Goal: Task Accomplishment & Management: Manage account settings

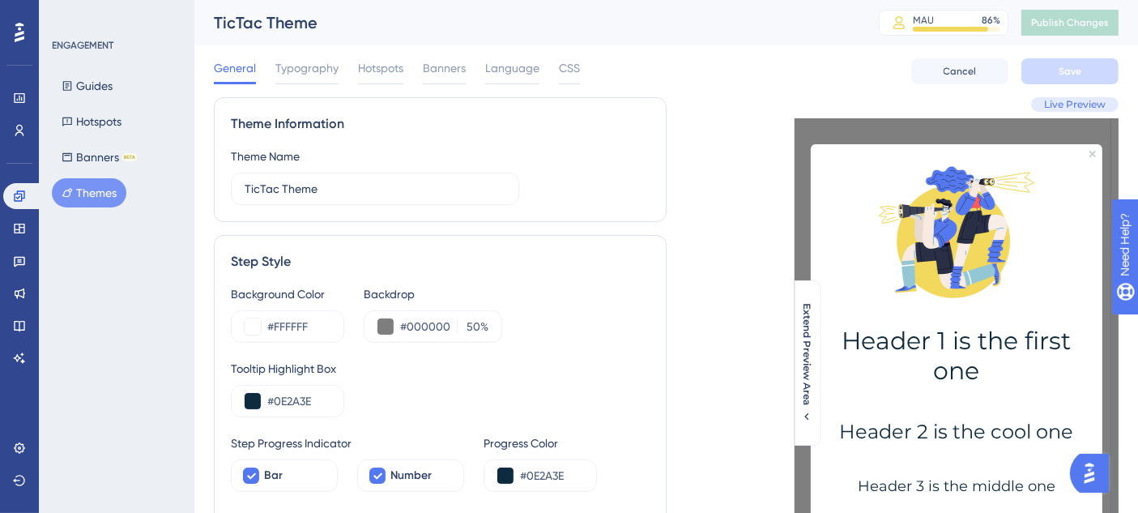
click at [650, 144] on div "Theme Information Theme Name TicTac Theme" at bounding box center [440, 159] width 453 height 125
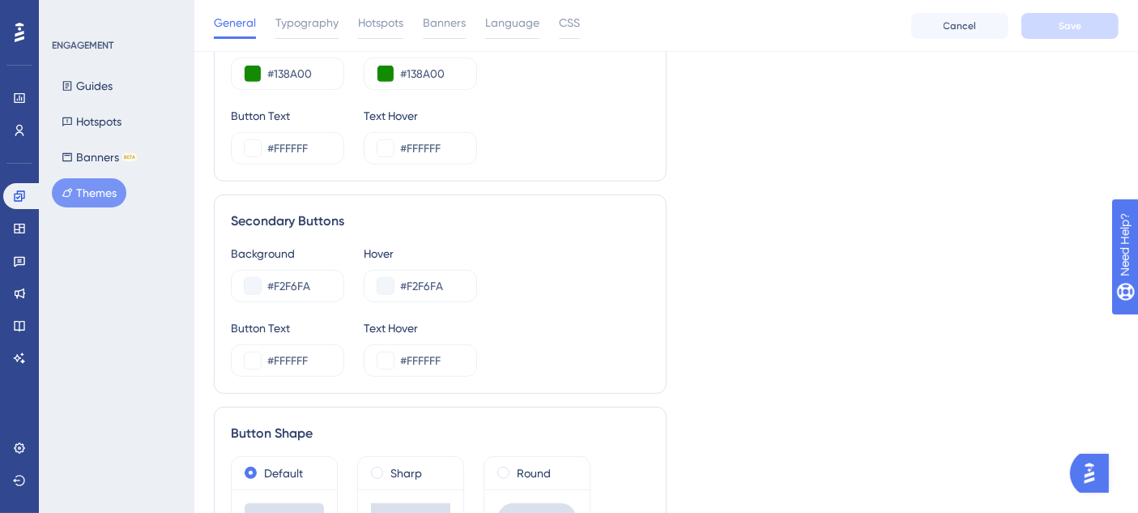
scroll to position [990, 0]
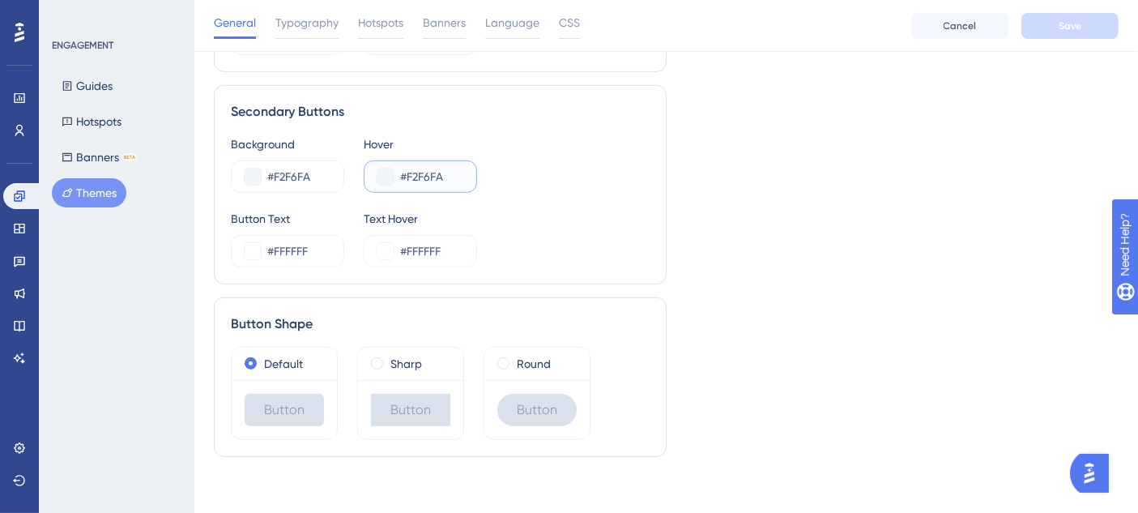
click at [429, 173] on input "#F2F6FA" at bounding box center [431, 176] width 63 height 19
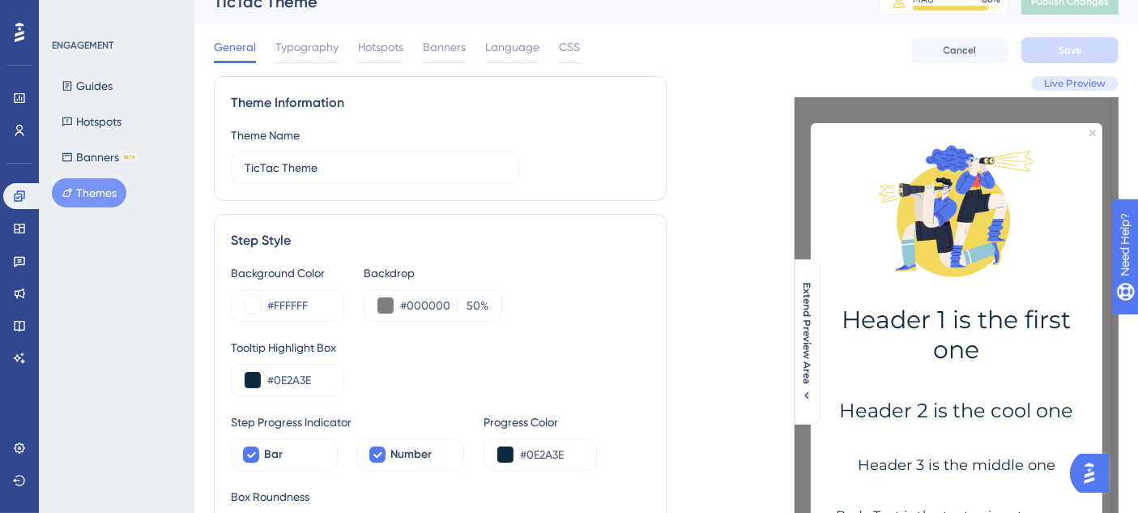
scroll to position [0, 0]
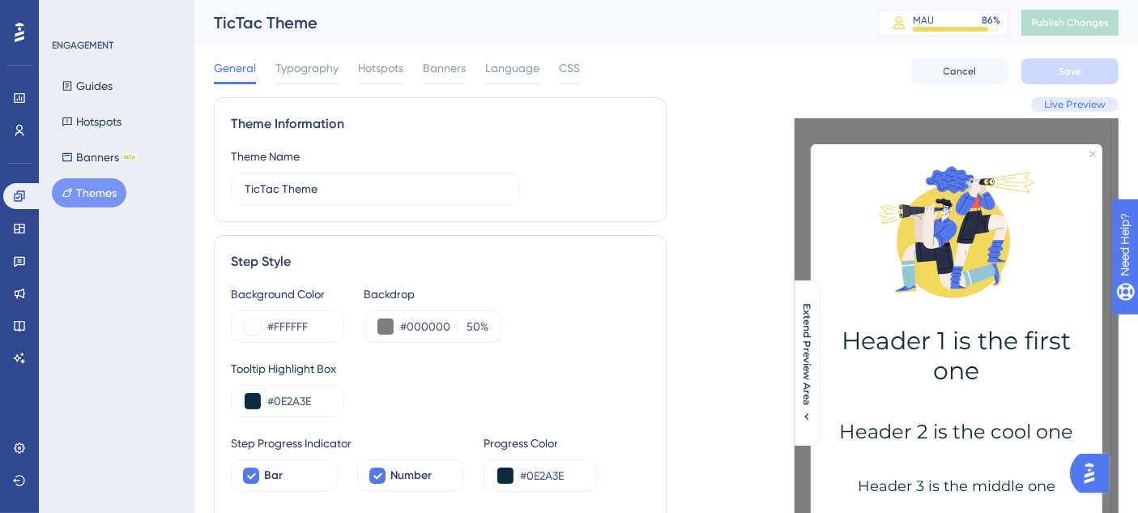
click at [95, 70] on div "ENGAGEMENT Guides Hotspots Banners BETA Themes" at bounding box center [117, 123] width 131 height 169
click at [95, 85] on button "Guides" at bounding box center [87, 85] width 70 height 29
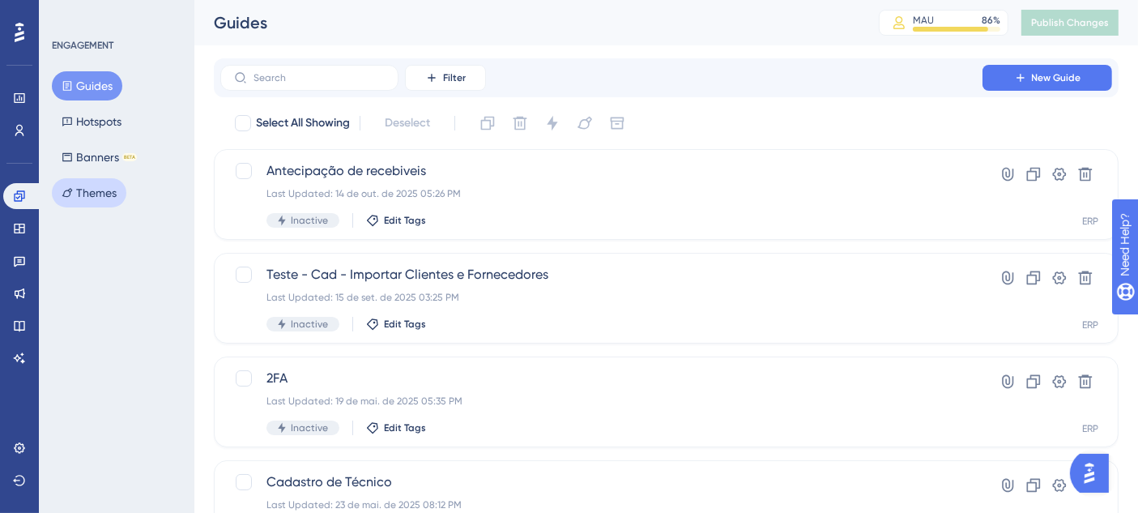
click at [99, 193] on button "Themes" at bounding box center [89, 192] width 75 height 29
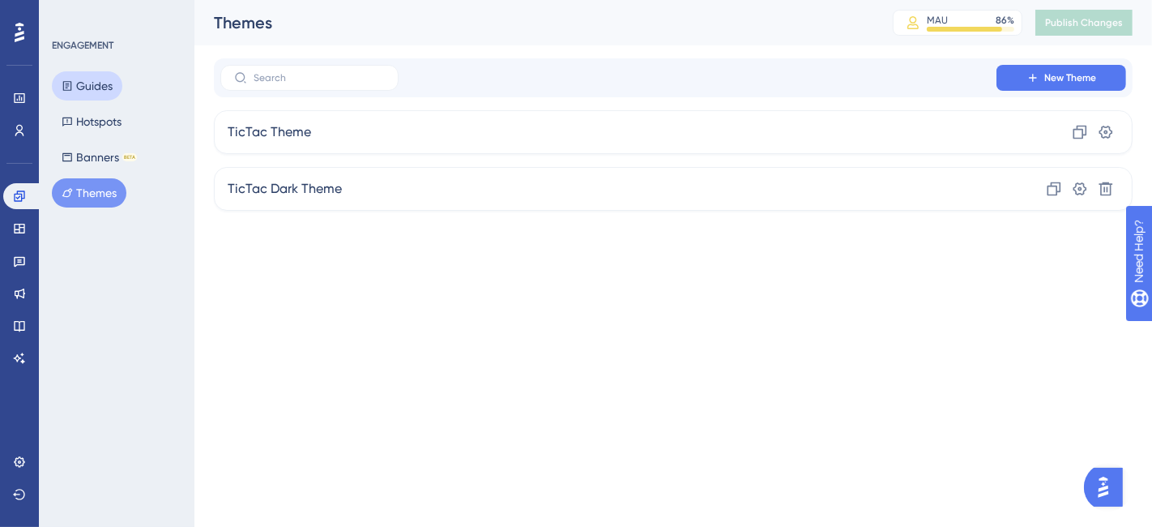
drag, startPoint x: 88, startPoint y: 85, endPoint x: 165, endPoint y: 86, distance: 77.0
click at [90, 84] on button "Guides" at bounding box center [87, 85] width 70 height 29
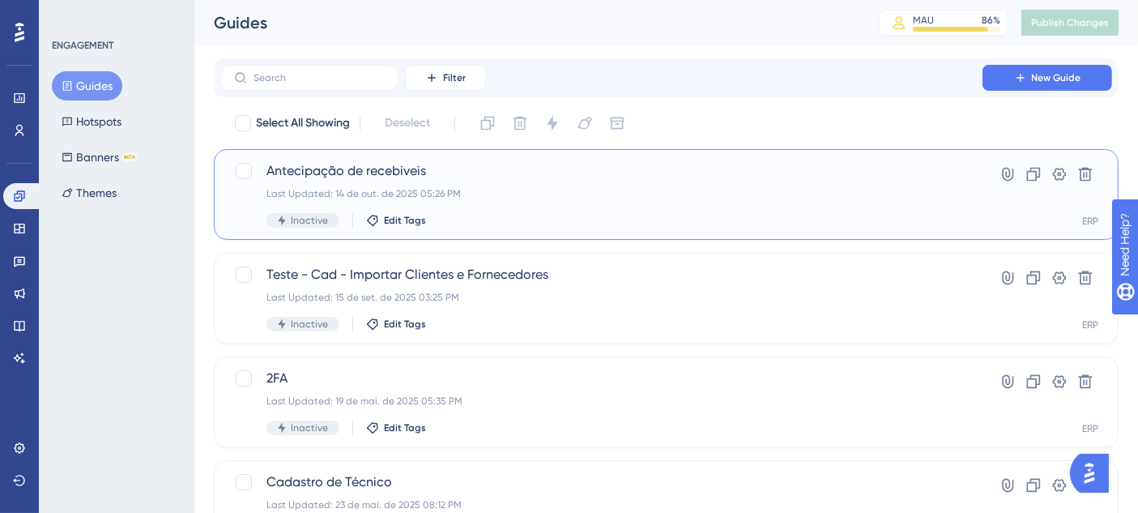
click at [582, 202] on div "Antecipação de recebiveis Last Updated: 14 de out. de 2025 05:26 PM Inactive Ed…" at bounding box center [602, 194] width 670 height 66
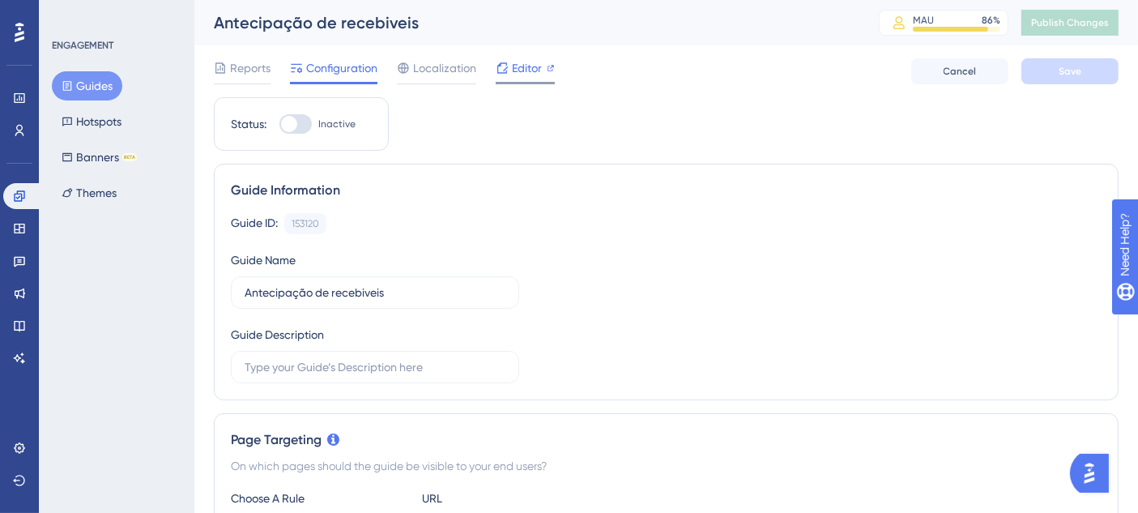
click at [528, 61] on span "Editor" at bounding box center [527, 67] width 30 height 19
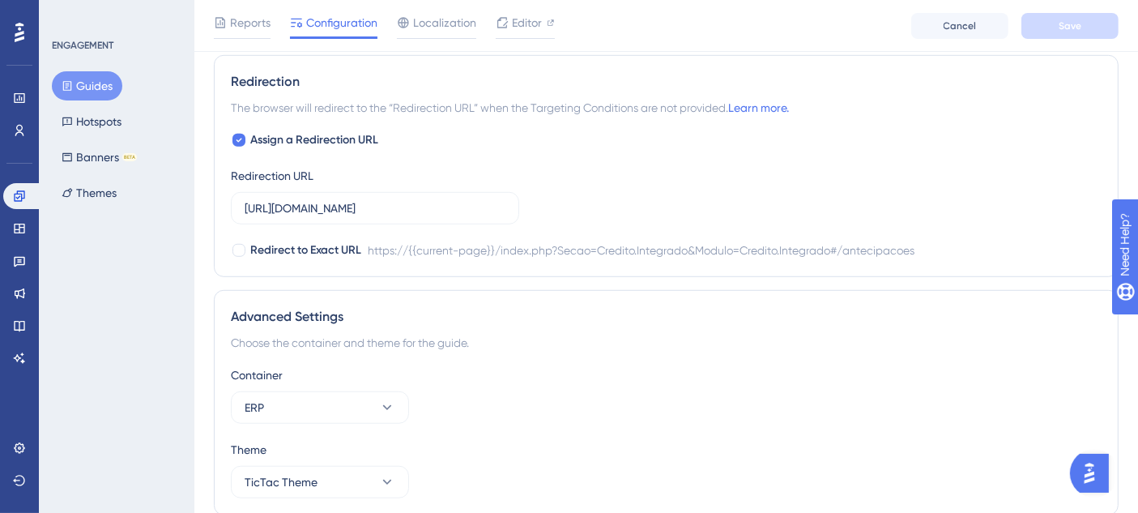
scroll to position [1118, 0]
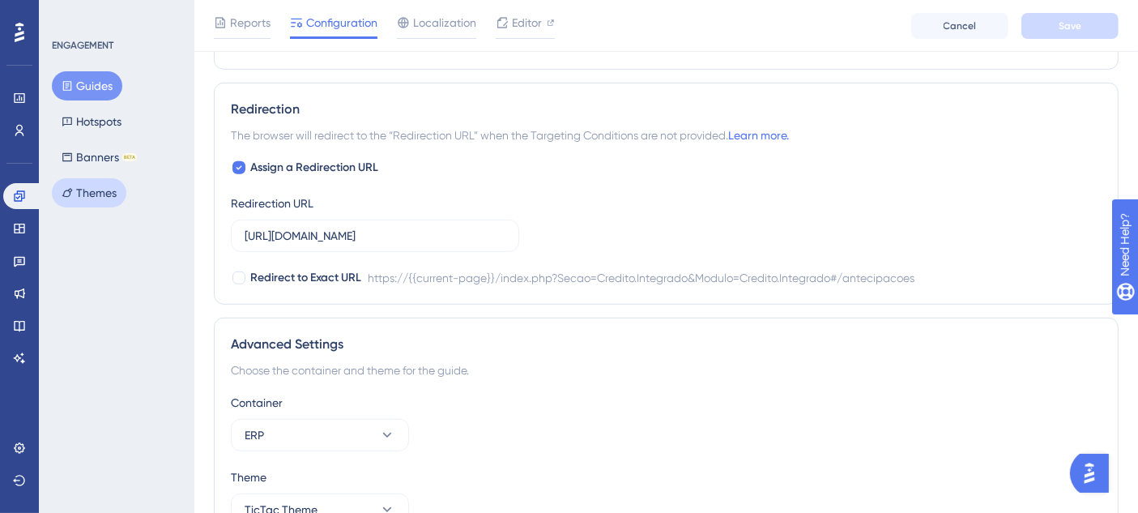
click at [69, 181] on button "Themes" at bounding box center [89, 192] width 75 height 29
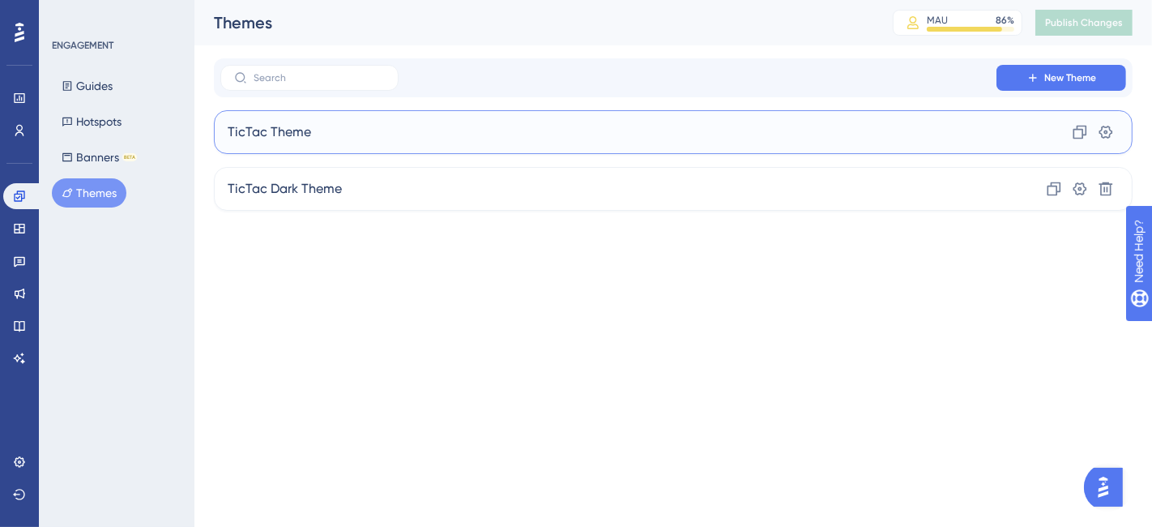
click at [319, 147] on div "TicTac Theme Clone Settings" at bounding box center [673, 132] width 919 height 44
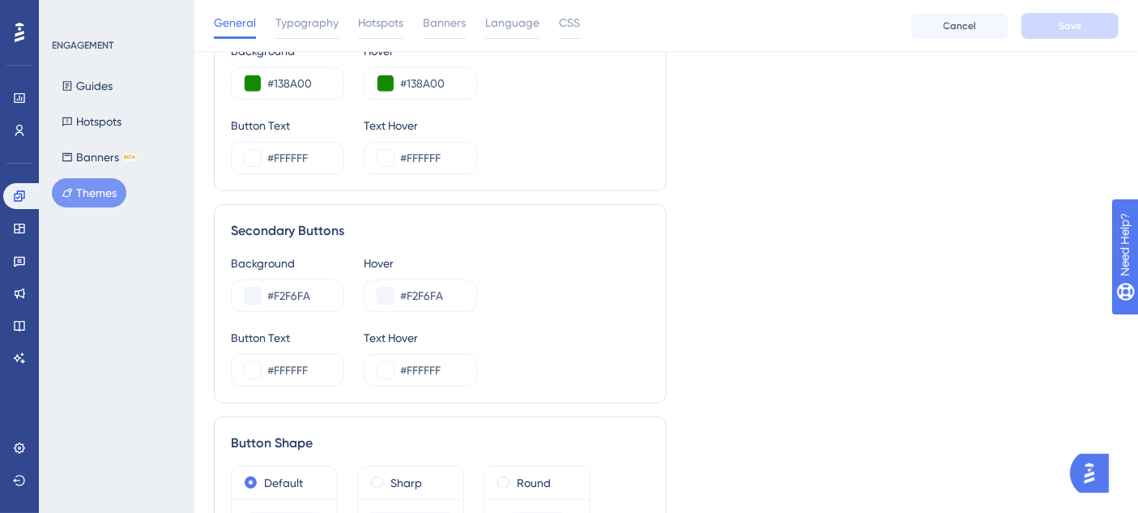
scroll to position [900, 0]
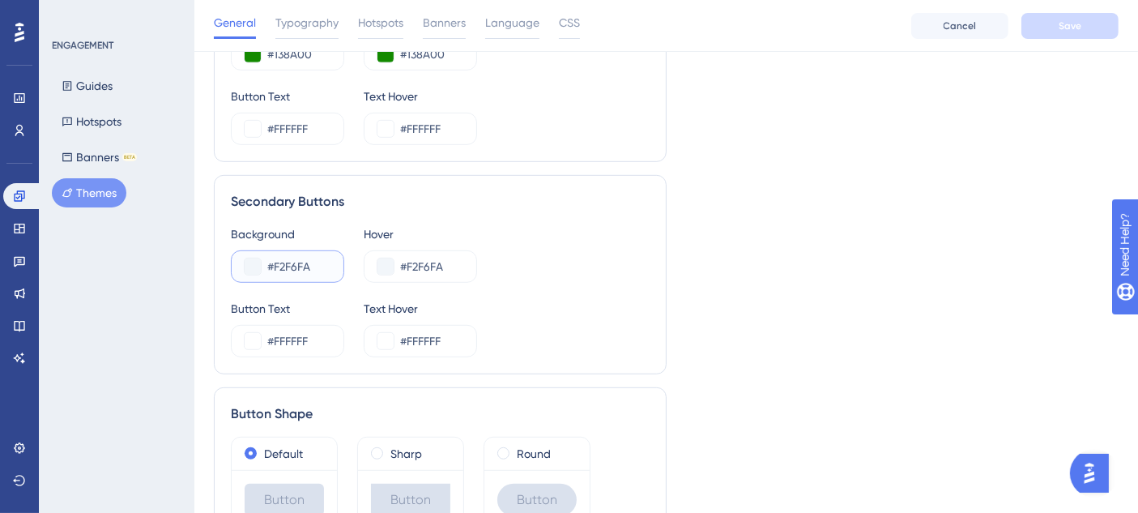
click at [307, 271] on input "#F2F6FA" at bounding box center [298, 266] width 63 height 19
paste input "DEE3E7"
type input "#DEE3E7"
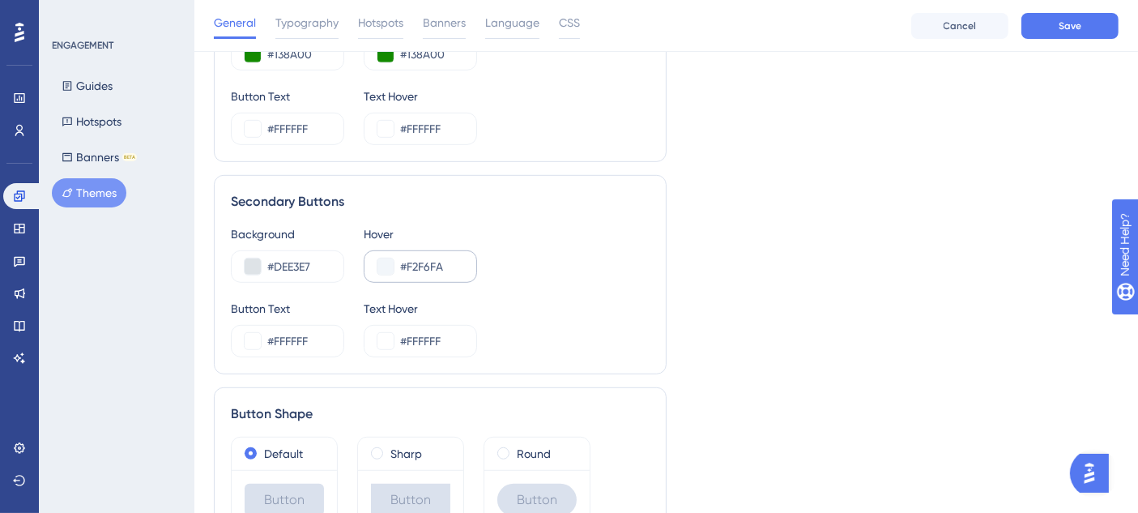
click at [399, 264] on div "#F2F6FA" at bounding box center [420, 266] width 113 height 32
click at [421, 264] on input "#F2F6FA" at bounding box center [431, 266] width 63 height 19
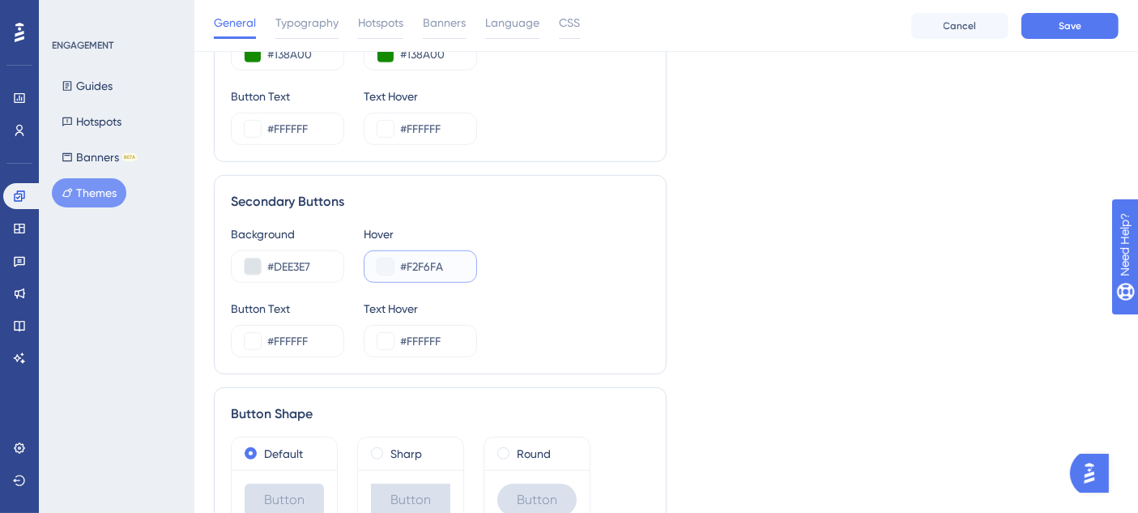
click at [421, 263] on input "#F2F6FA" at bounding box center [431, 266] width 63 height 19
paste input "DEE3E7"
type input "#DEE3E7"
click at [1085, 13] on button "Save" at bounding box center [1070, 26] width 97 height 26
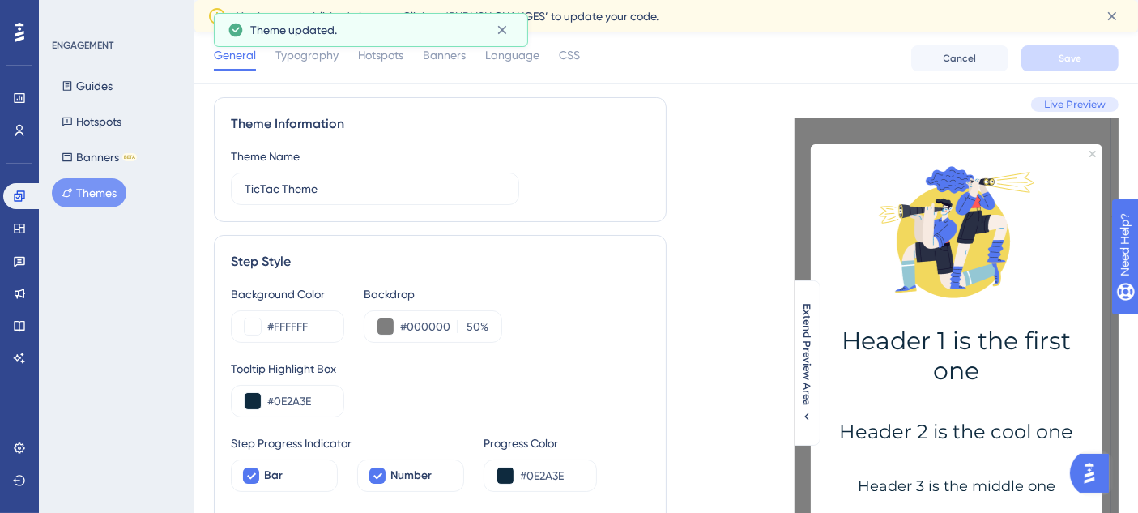
scroll to position [0, 0]
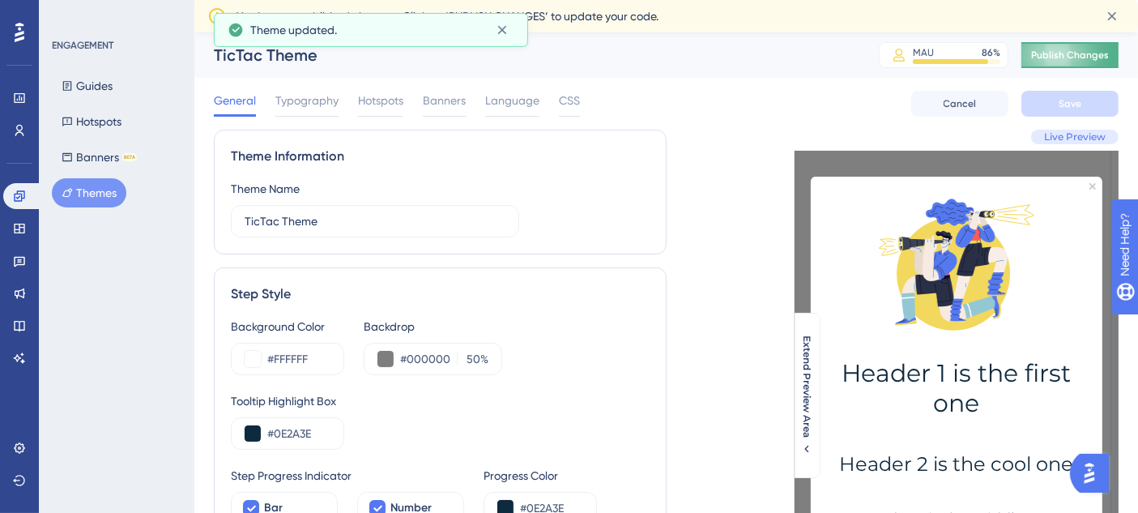
click at [1085, 50] on span "Publish Changes" at bounding box center [1070, 55] width 78 height 13
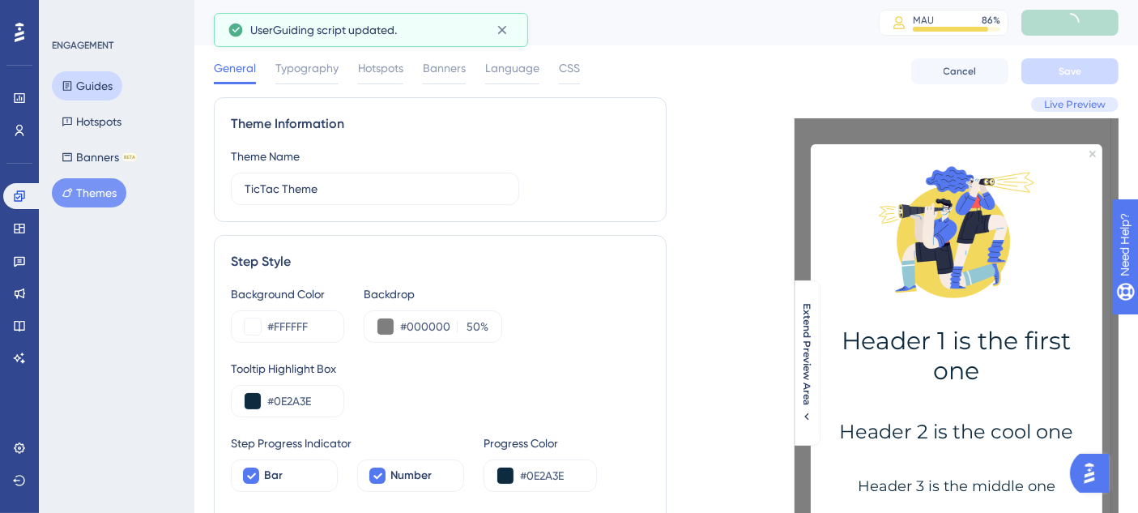
click at [92, 88] on button "Guides" at bounding box center [87, 85] width 70 height 29
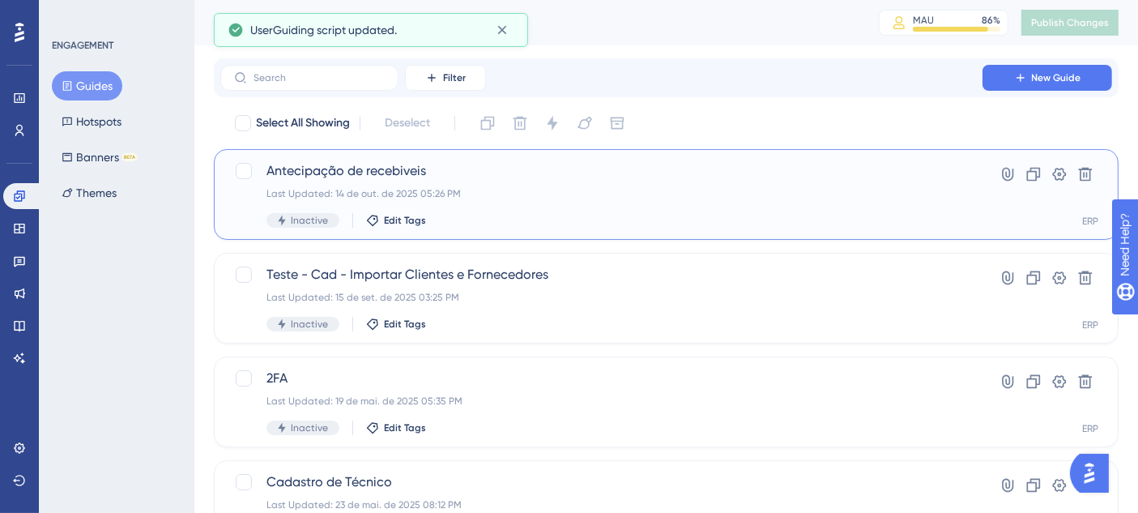
click at [920, 203] on div "Antecipação de recebiveis Last Updated: 14 de out. de 2025 05:26 PM Inactive Ed…" at bounding box center [602, 194] width 670 height 66
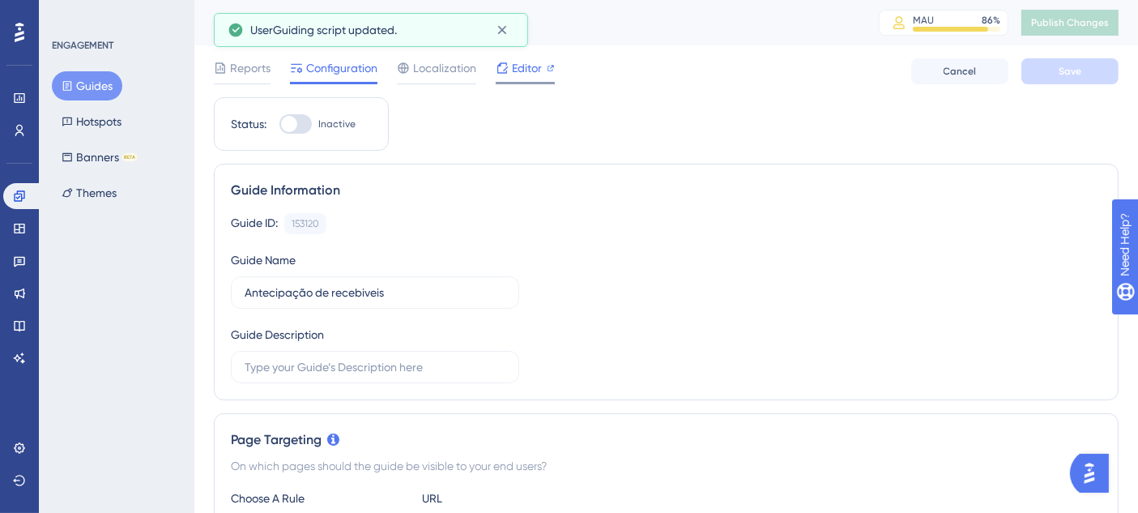
click at [522, 69] on span "Editor" at bounding box center [527, 67] width 30 height 19
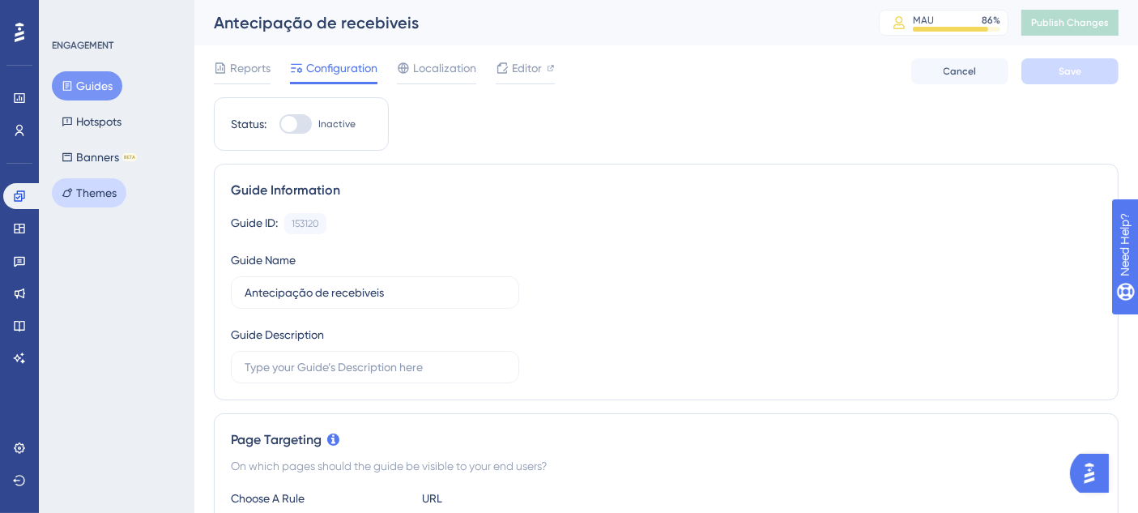
click at [80, 184] on button "Themes" at bounding box center [89, 192] width 75 height 29
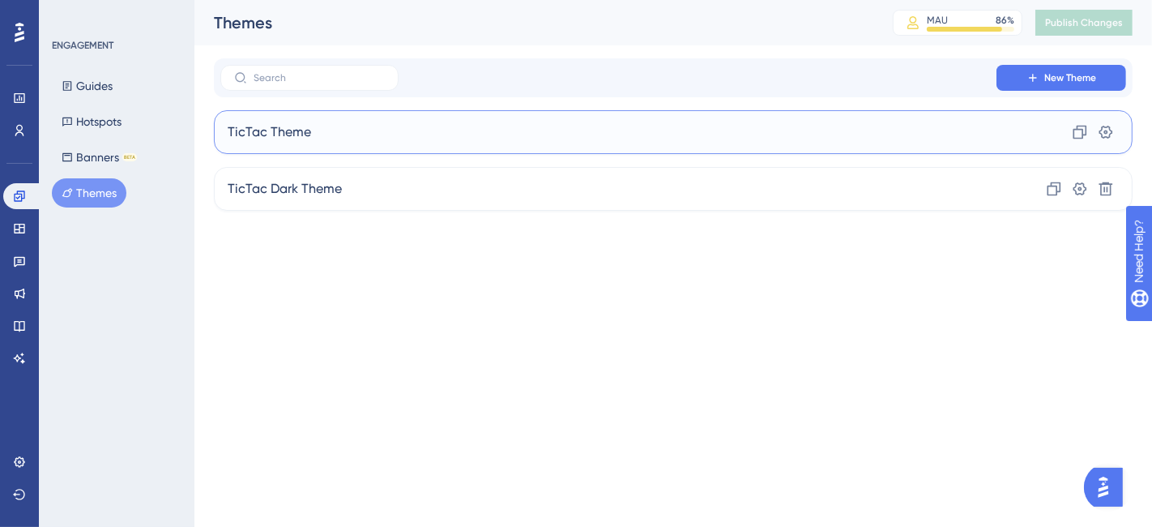
click at [307, 132] on span "TicTac Theme" at bounding box center [269, 131] width 83 height 19
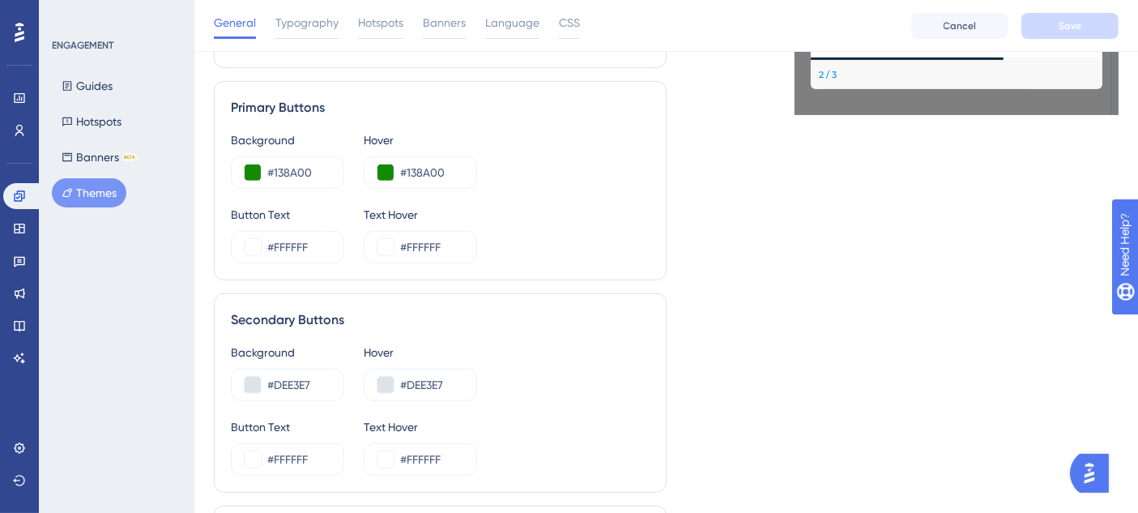
scroll to position [810, 0]
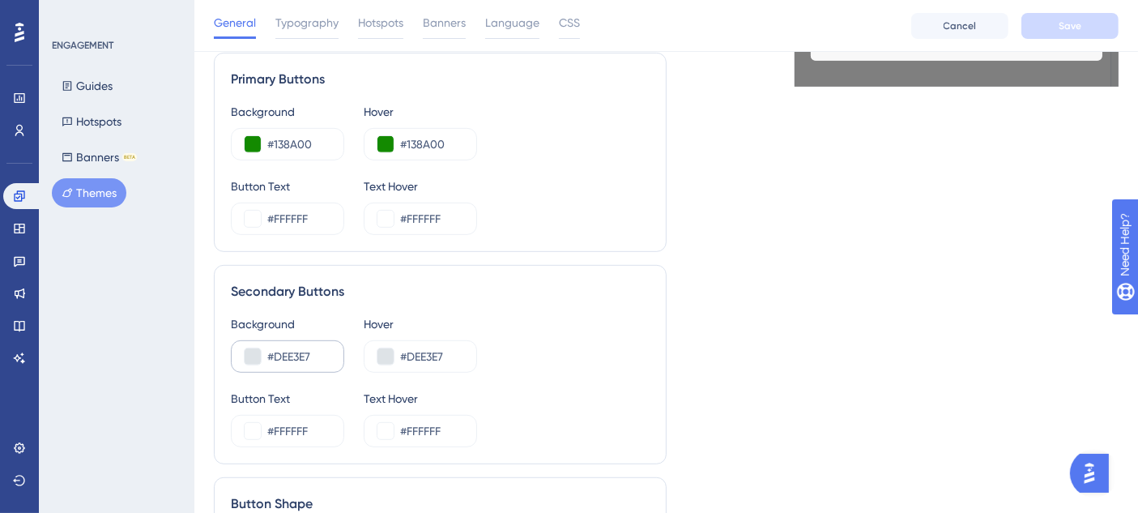
click at [284, 341] on div "#DEE3E7" at bounding box center [287, 356] width 113 height 32
click at [284, 347] on input "#DEE3E7" at bounding box center [298, 356] width 63 height 19
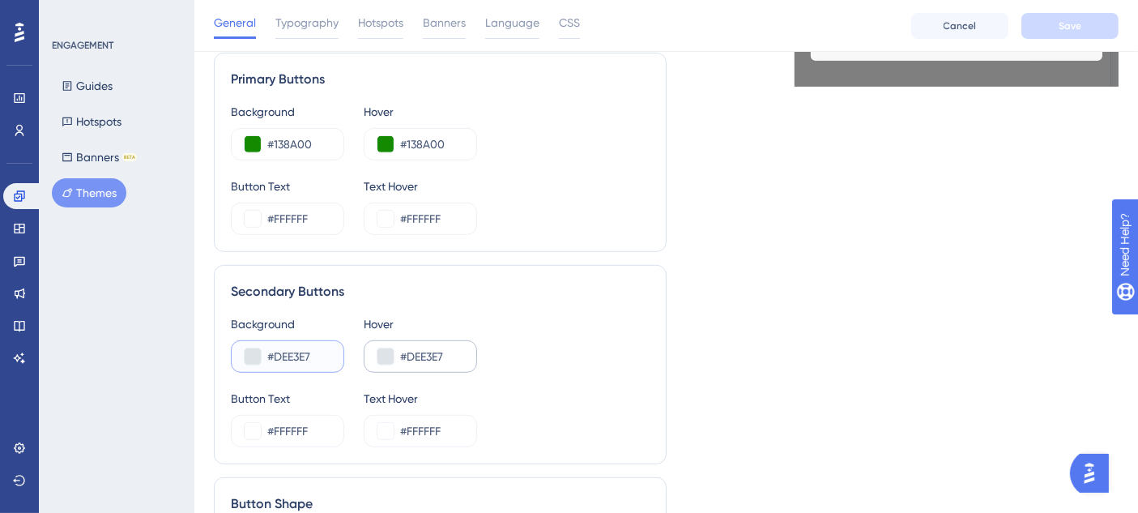
paste input "CAD0D5"
type input "#CAD0D5"
click at [410, 349] on input "#DEE3E7" at bounding box center [431, 356] width 63 height 19
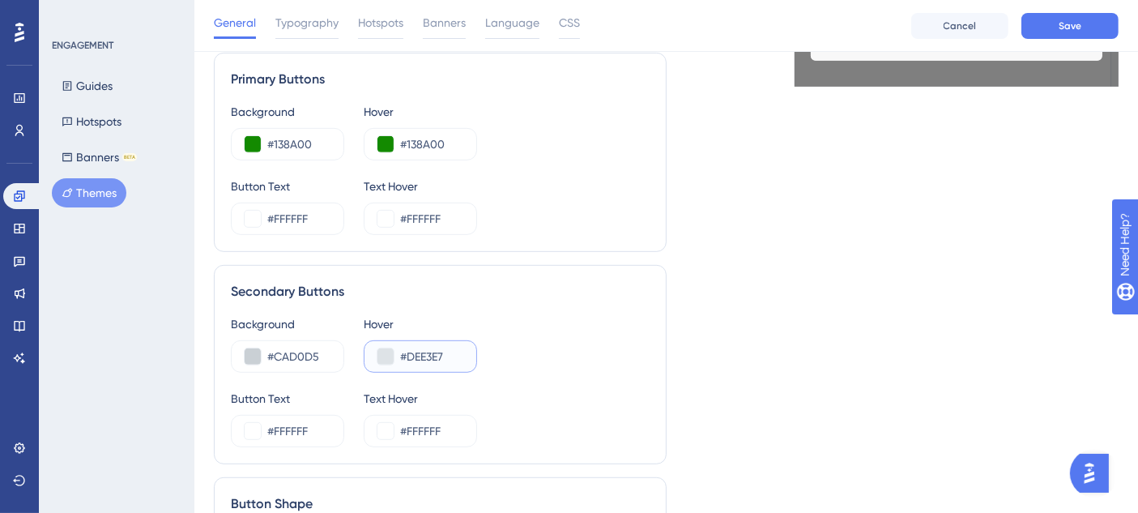
paste input "CAD0D5"
type input "#CAD0D5"
click at [1079, 19] on span "Save" at bounding box center [1070, 25] width 23 height 13
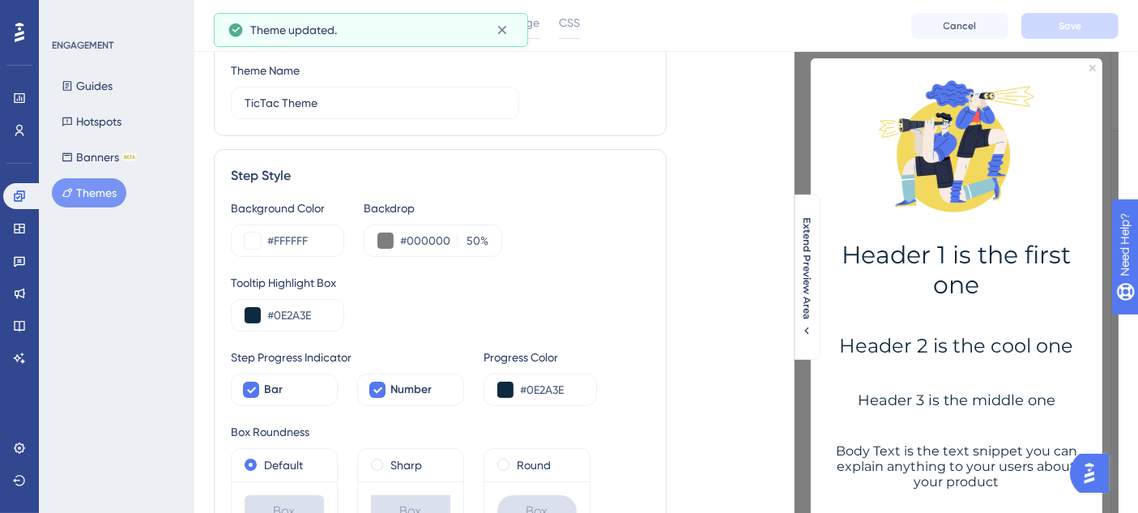
scroll to position [0, 0]
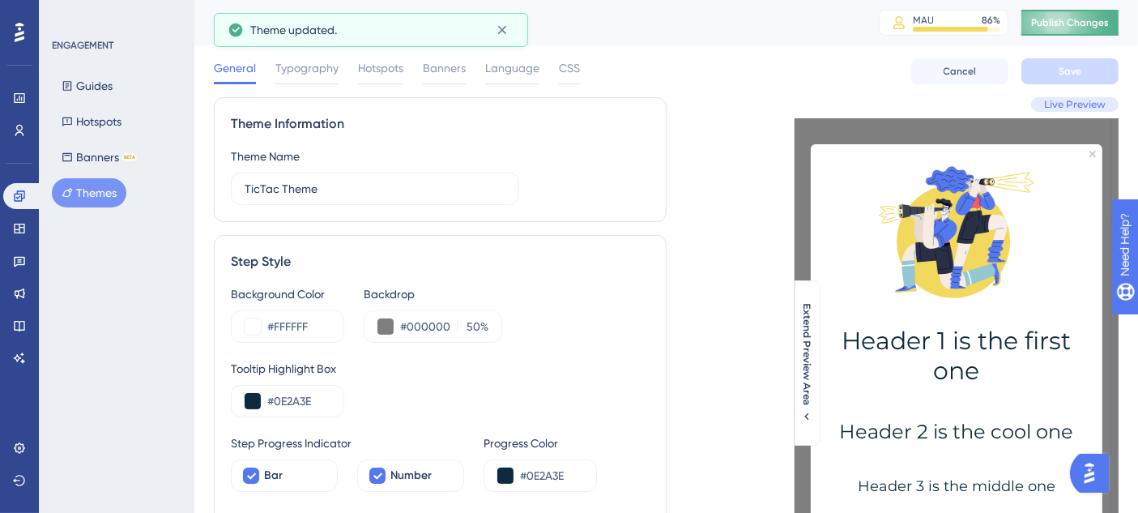
click at [1099, 29] on button "Publish Changes" at bounding box center [1070, 23] width 97 height 26
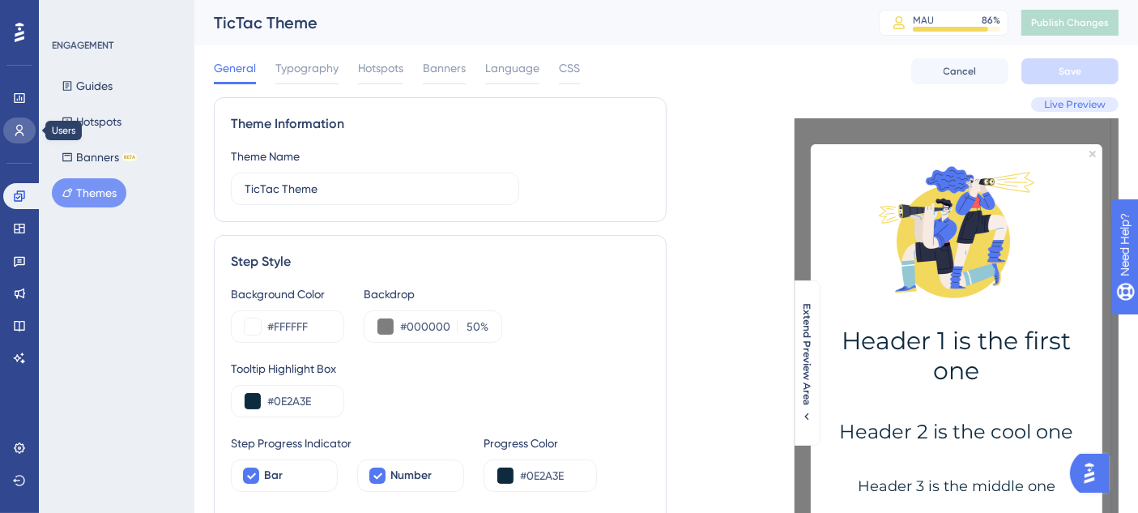
click at [14, 129] on icon at bounding box center [19, 130] width 13 height 13
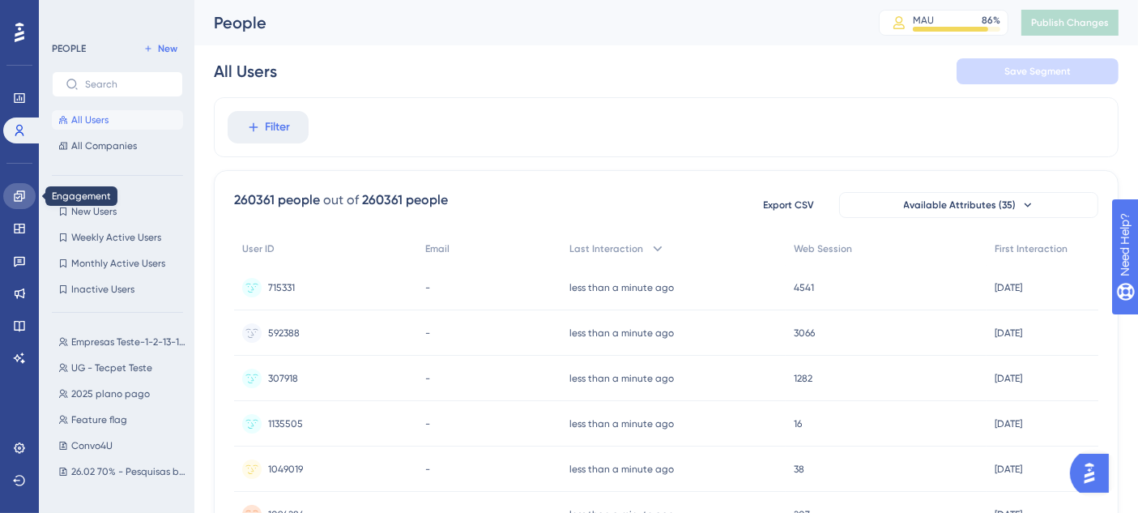
click at [24, 194] on icon at bounding box center [19, 195] width 11 height 11
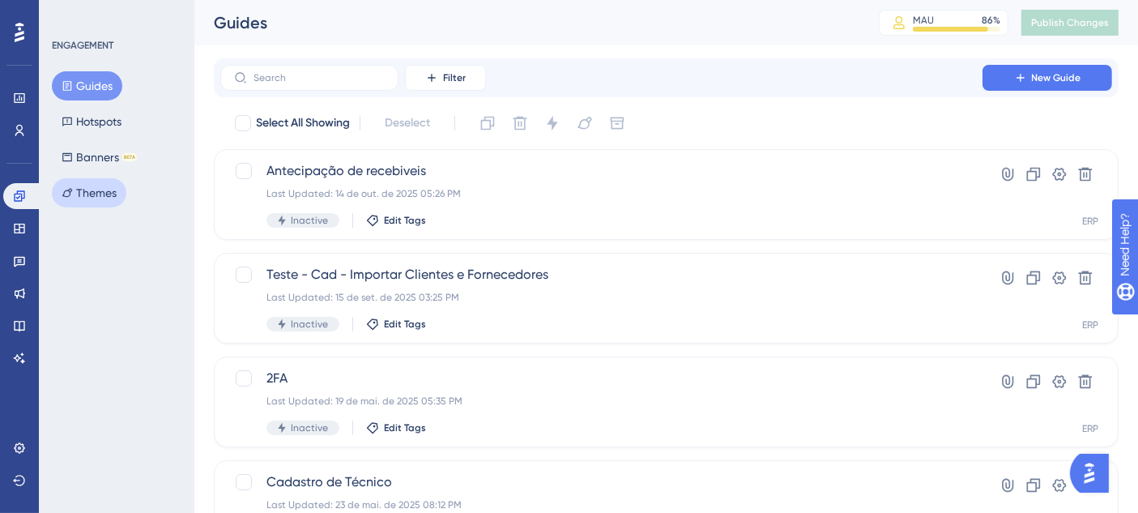
click at [91, 188] on button "Themes" at bounding box center [89, 192] width 75 height 29
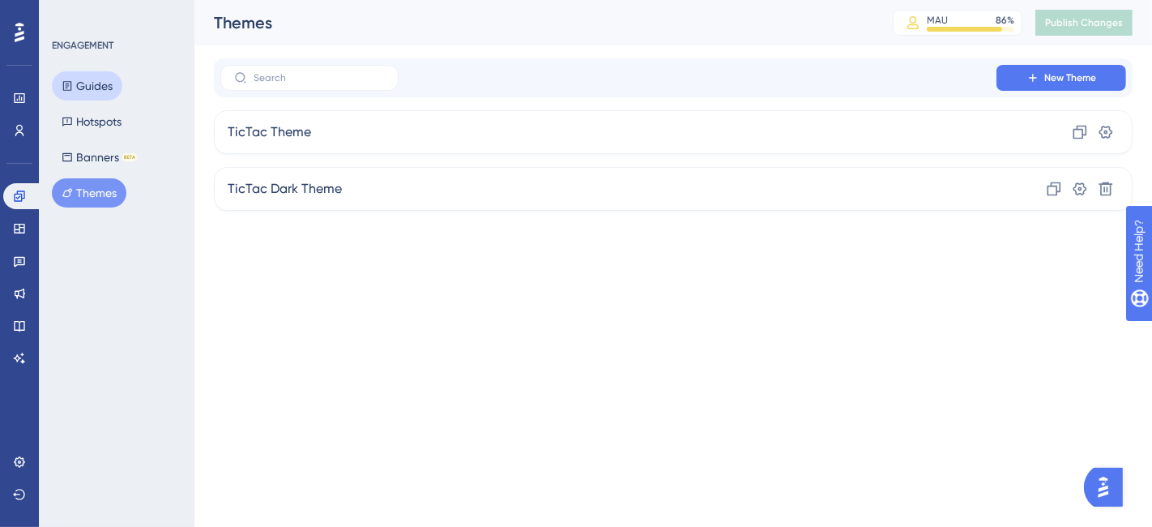
click at [87, 72] on button "Guides" at bounding box center [87, 85] width 70 height 29
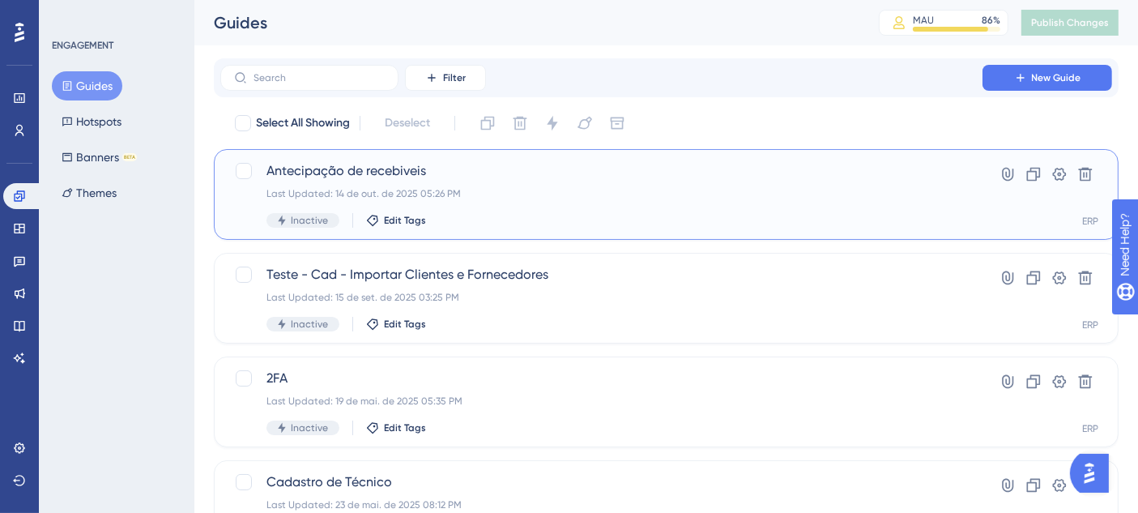
click at [883, 214] on div "Antecipação de recebiveis Last Updated: 14 de out. de 2025 05:26 PM Inactive Ed…" at bounding box center [602, 194] width 670 height 66
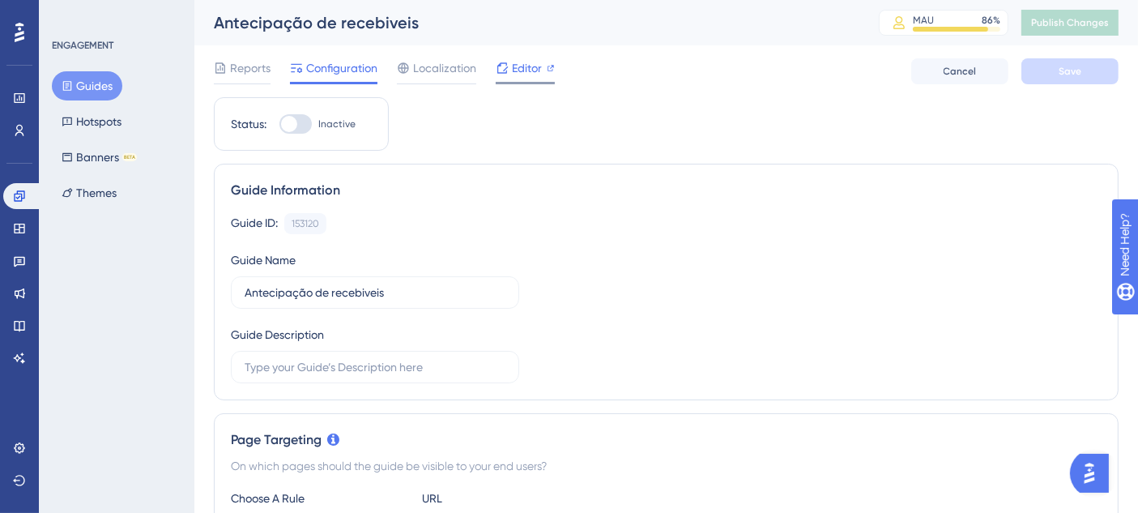
click at [515, 65] on span "Editor" at bounding box center [527, 67] width 30 height 19
click at [88, 196] on button "Themes" at bounding box center [89, 192] width 75 height 29
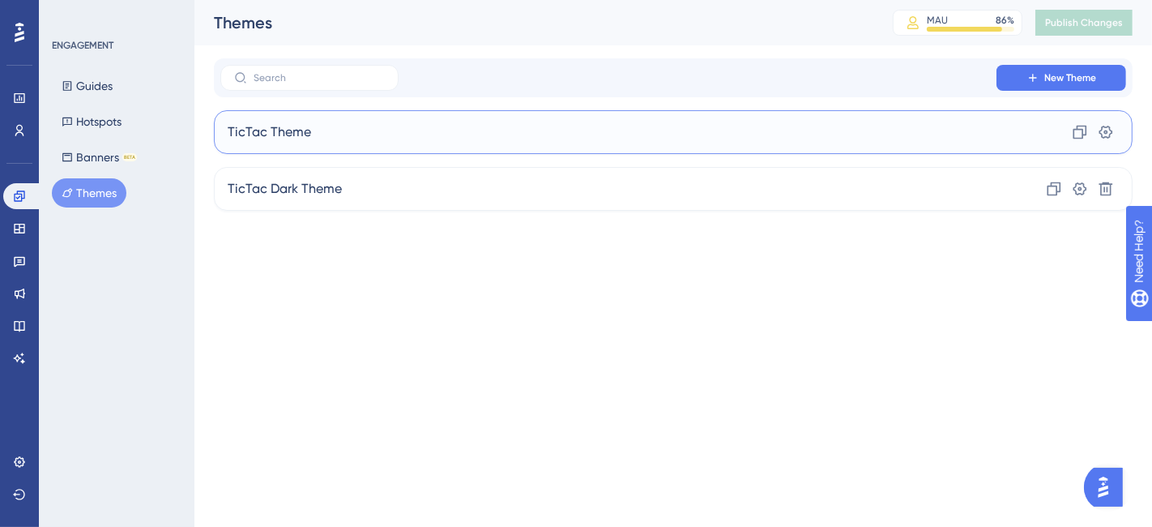
click at [337, 123] on div "TicTac Theme Clone Settings" at bounding box center [673, 132] width 919 height 44
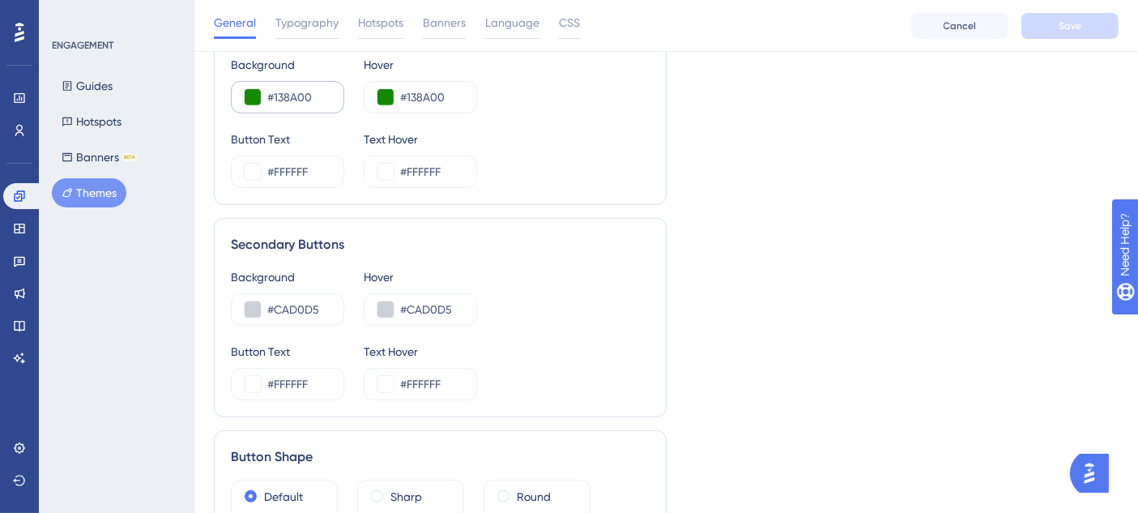
scroll to position [720, 0]
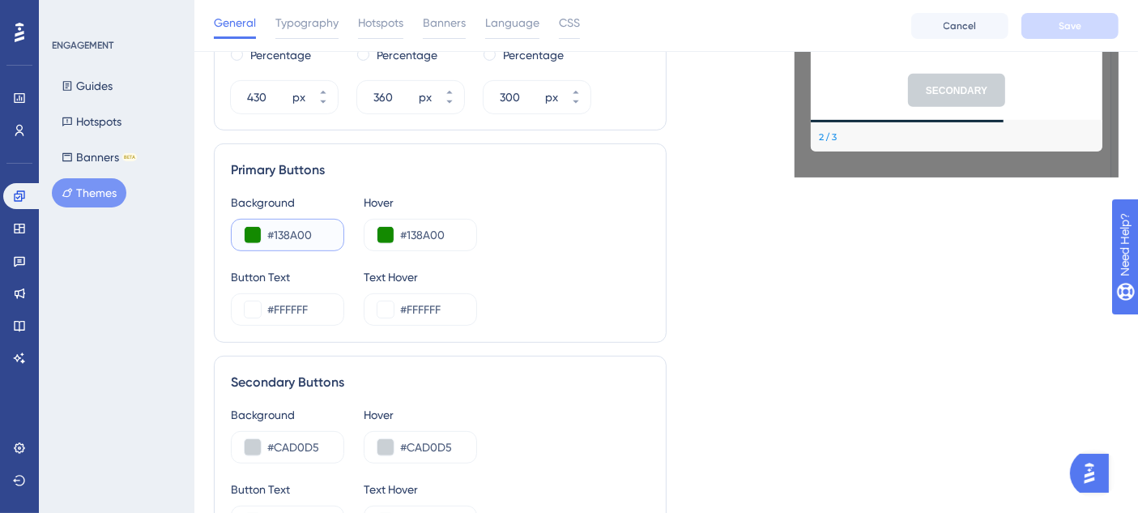
click at [288, 236] on input "#138A00" at bounding box center [298, 234] width 63 height 19
paste input "text"
type input "#138A00"
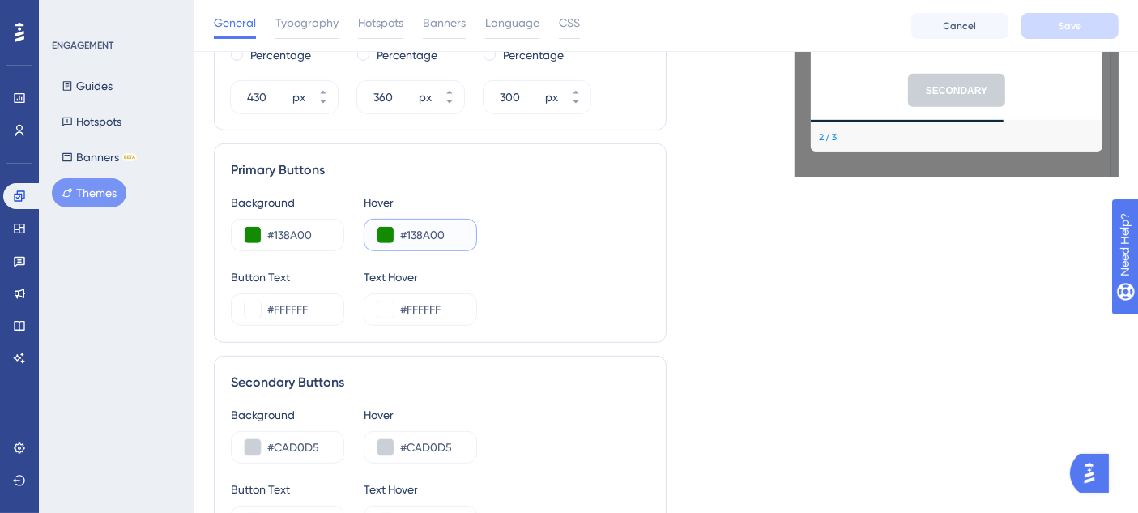
click at [414, 225] on input "#138A00" at bounding box center [431, 234] width 63 height 19
paste input "text"
type input "#138A00"
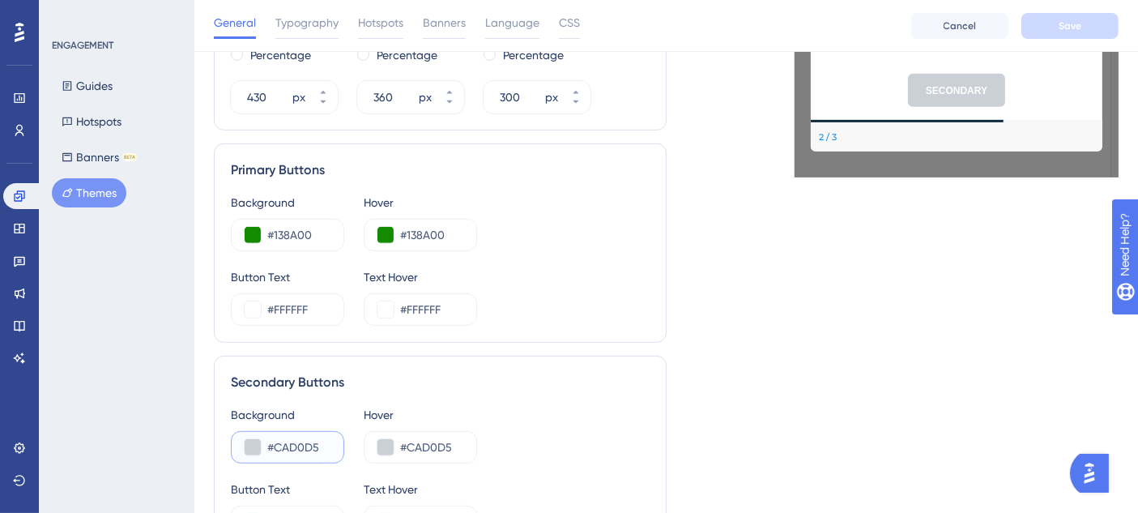
click at [288, 447] on input "#CAD0D5" at bounding box center [298, 447] width 63 height 19
paste input "DEE3E7"
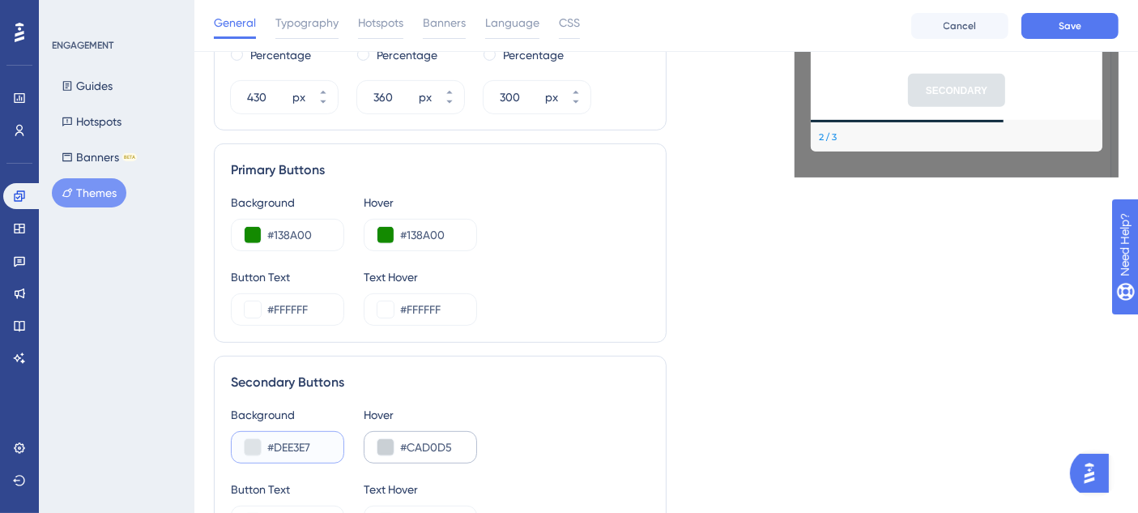
type input "#DEE3E7"
click at [412, 442] on input "#CAD0D5" at bounding box center [431, 447] width 63 height 19
paste input "DEE3E7"
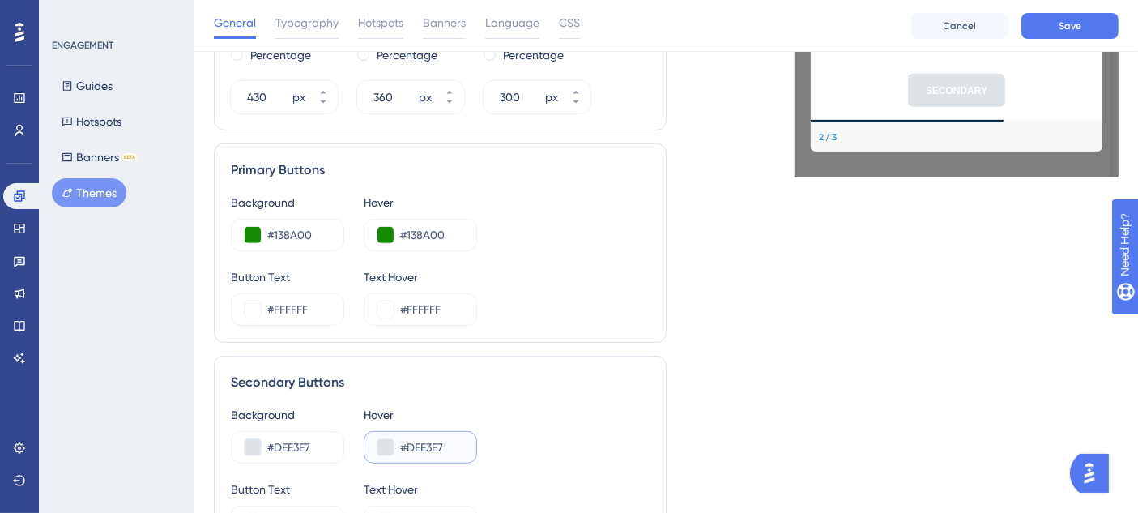
type input "#DEE3E7"
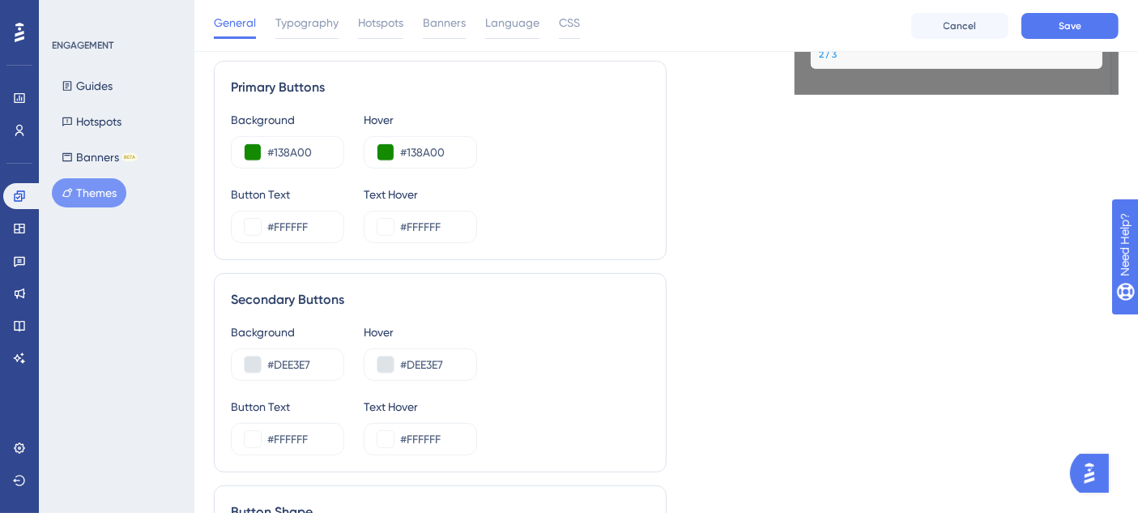
scroll to position [900, 0]
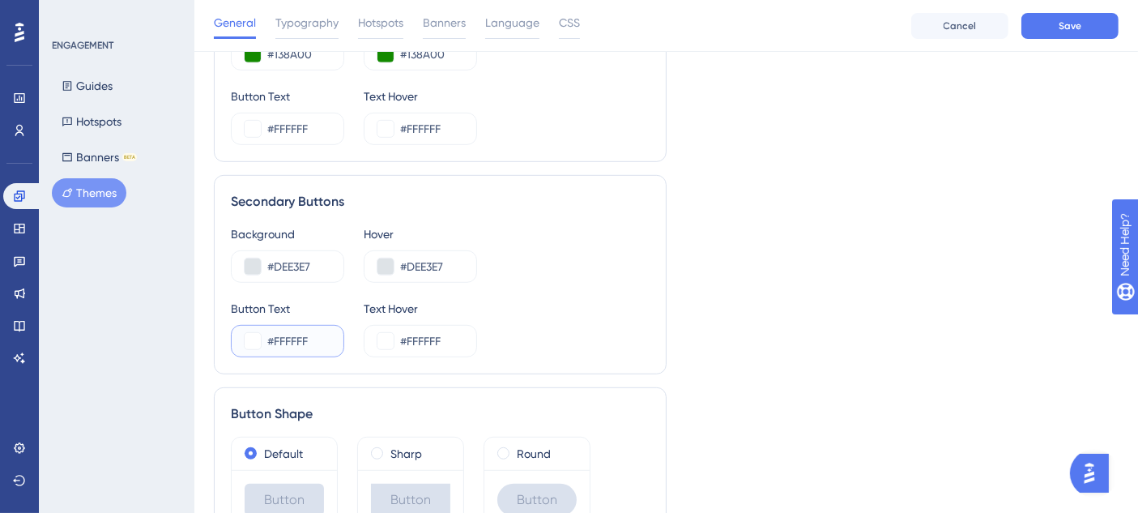
click at [275, 347] on input "#FFFFFF" at bounding box center [298, 340] width 63 height 19
paste input "0E2538"
type input "#0E2538"
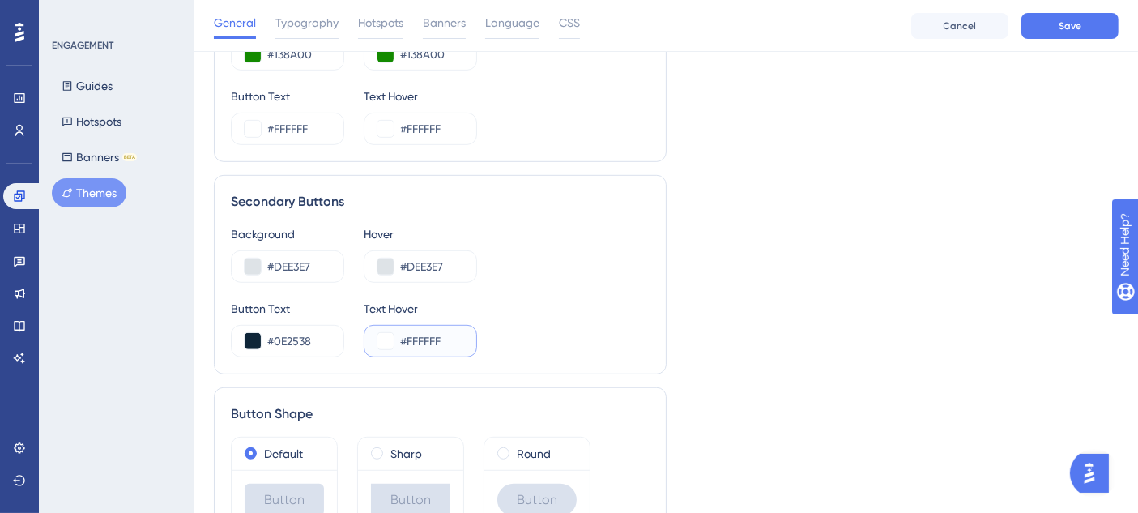
click at [421, 335] on input "#FFFFFF" at bounding box center [431, 340] width 63 height 19
paste input "0E2538"
type input "#0E2538"
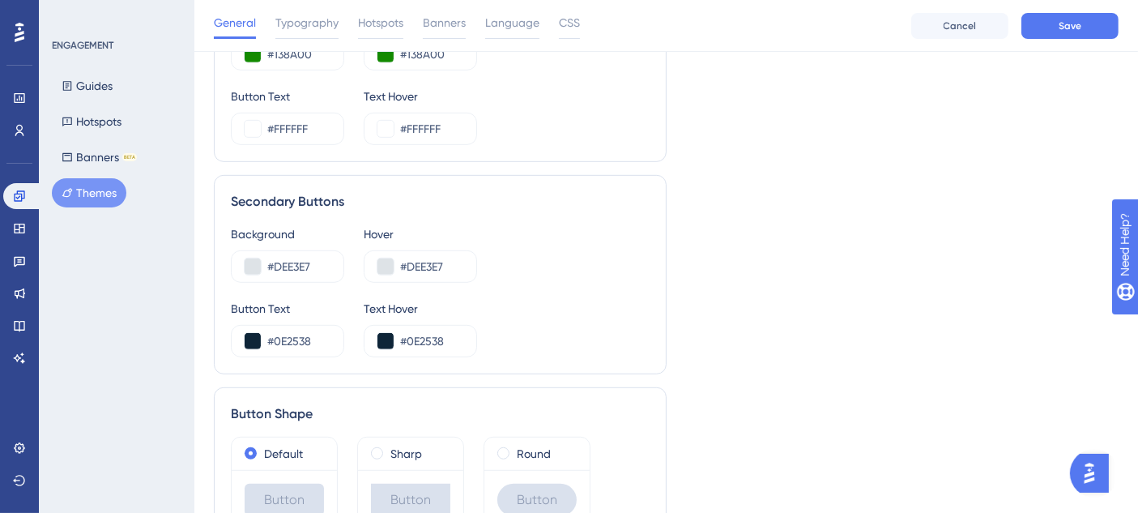
click at [636, 310] on div "Button Text #0E2538 Text Hover #0E2538" at bounding box center [440, 328] width 419 height 58
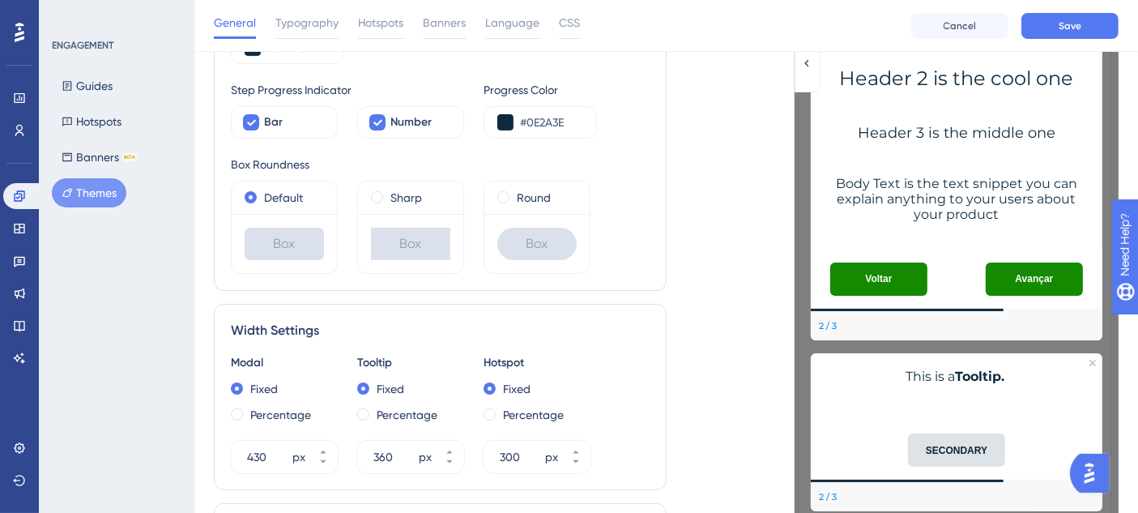
scroll to position [0, 0]
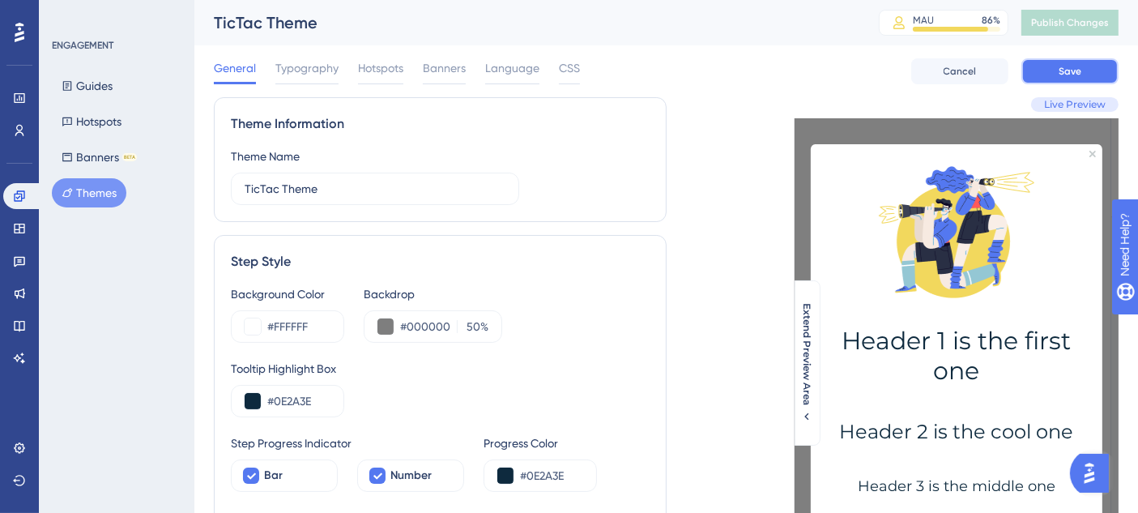
click at [1078, 75] on span "Save" at bounding box center [1070, 71] width 23 height 13
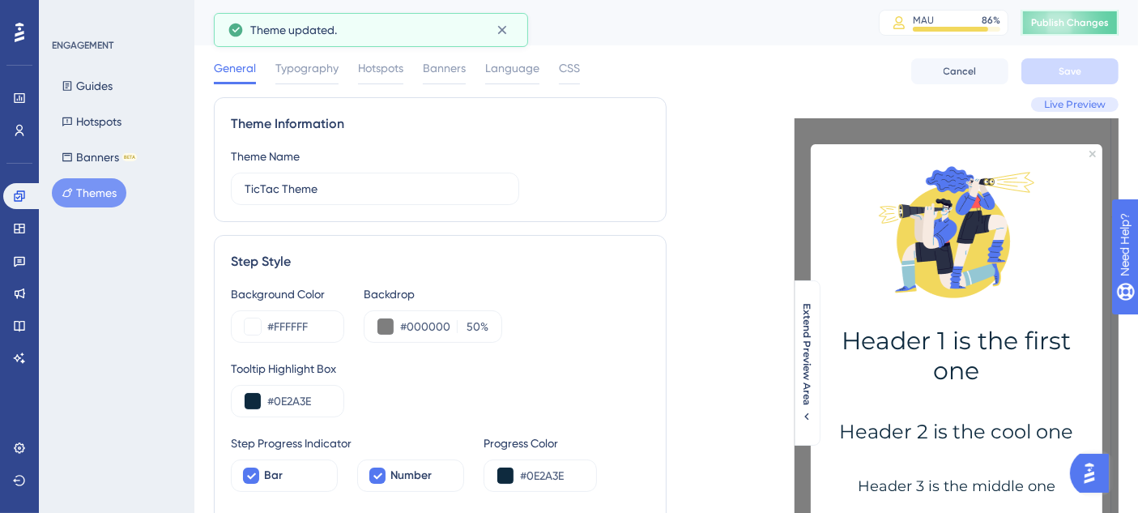
click at [1087, 22] on span "Publish Changes" at bounding box center [1070, 22] width 78 height 13
click at [92, 89] on button "Guides" at bounding box center [87, 85] width 70 height 29
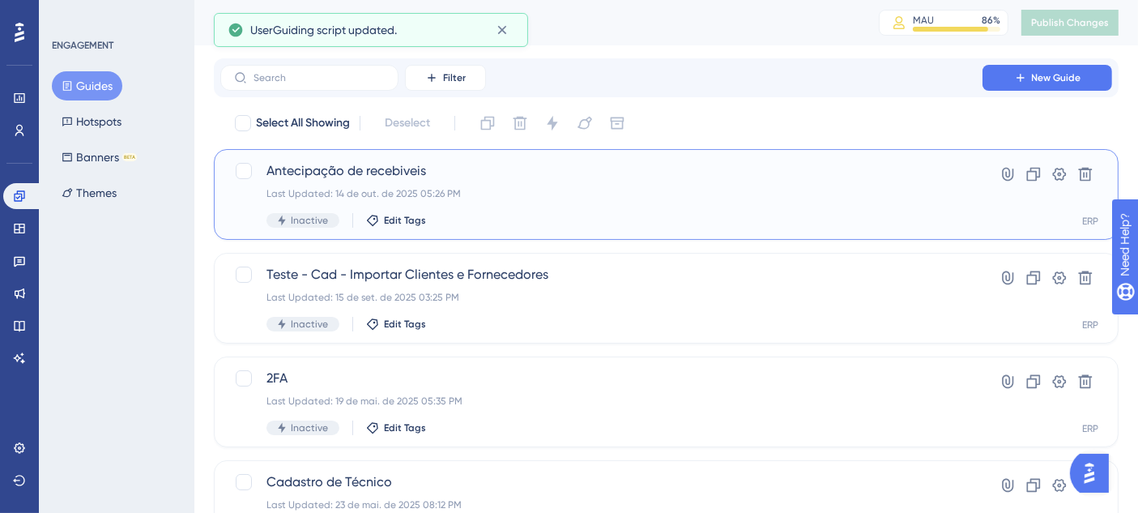
click at [891, 211] on div "Antecipação de recebiveis Last Updated: 14 de out. de 2025 05:26 PM Inactive Ed…" at bounding box center [602, 194] width 670 height 66
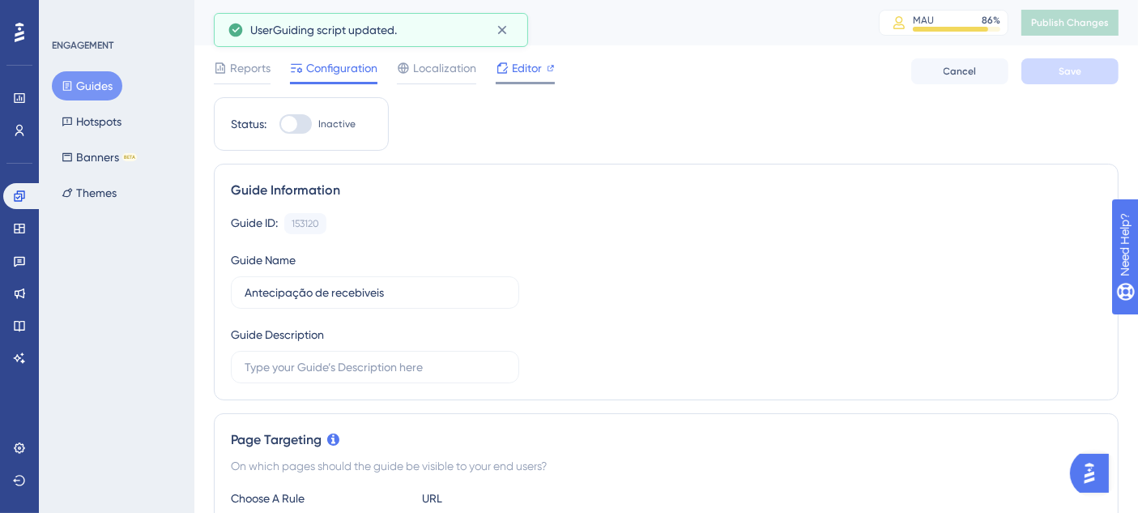
click at [536, 65] on span "Editor" at bounding box center [527, 67] width 30 height 19
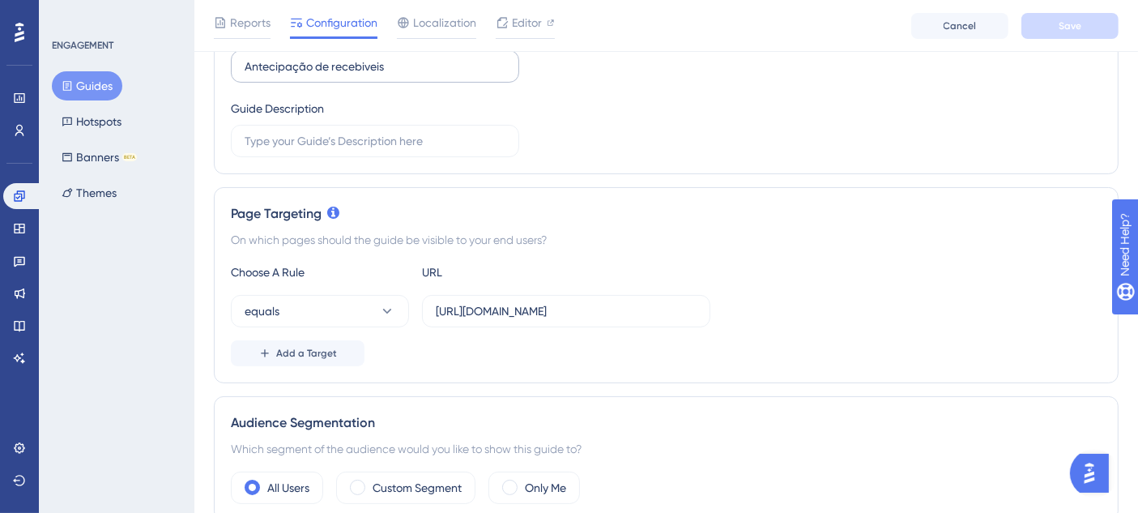
scroll to position [270, 0]
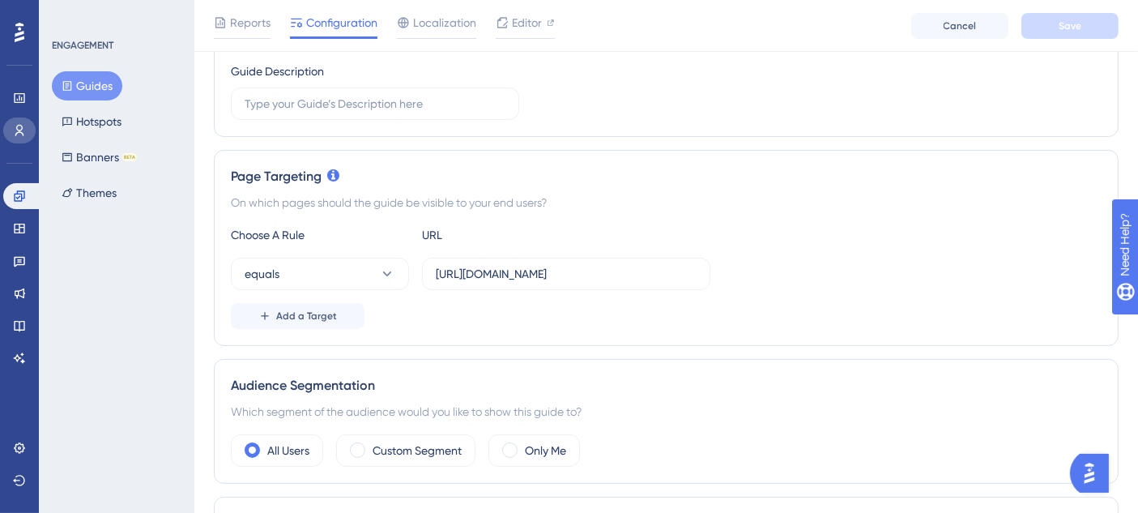
click at [11, 126] on link at bounding box center [19, 130] width 32 height 26
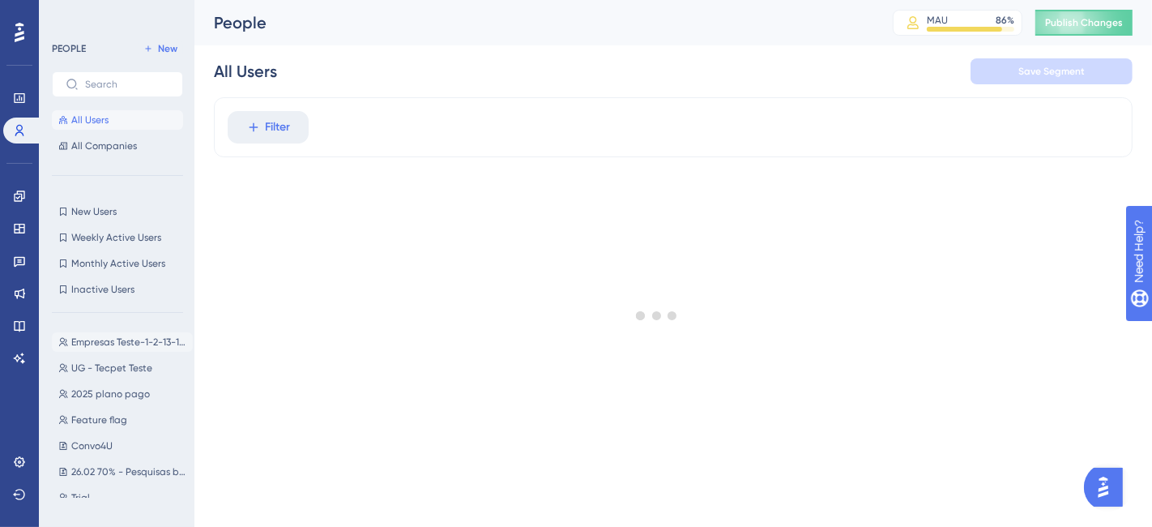
click at [125, 343] on span "Empresas Teste-1-2-13-1214-12131215" at bounding box center [128, 341] width 115 height 13
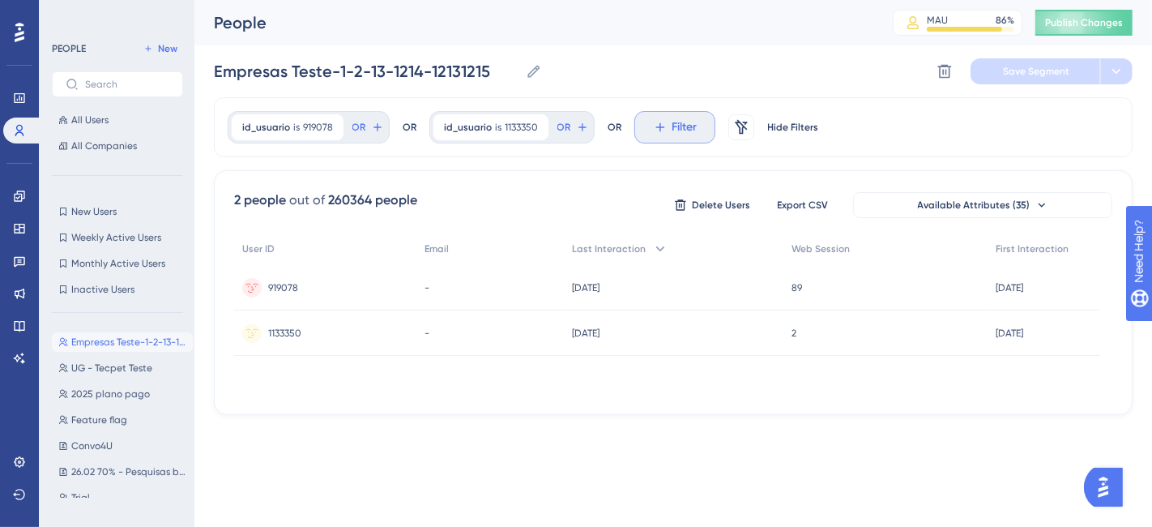
click at [679, 126] on span "Filter" at bounding box center [685, 126] width 25 height 19
click at [708, 169] on input "998760" at bounding box center [753, 175] width 188 height 13
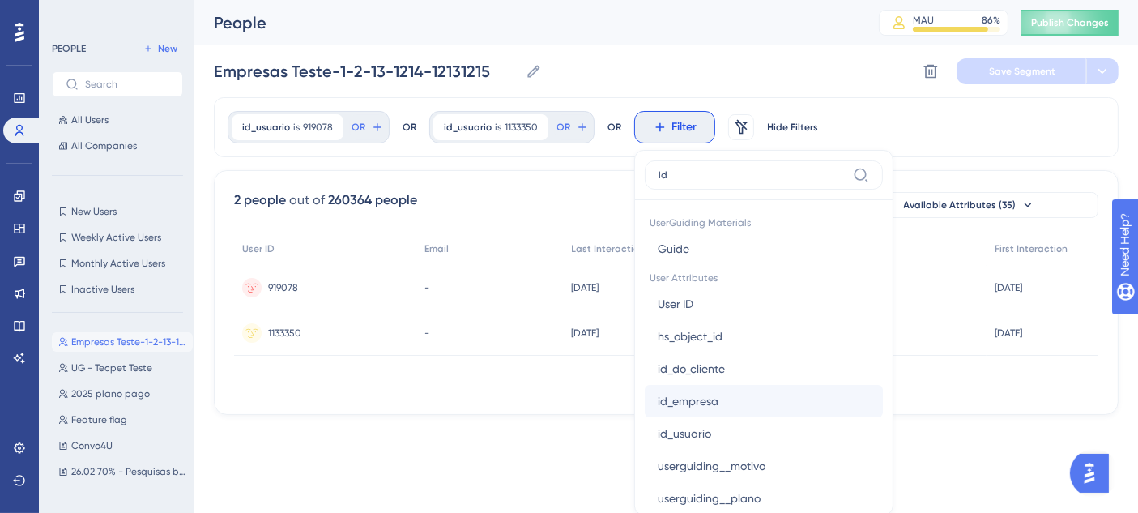
type input "id"
drag, startPoint x: 735, startPoint y: 408, endPoint x: 348, endPoint y: -75, distance: 619.0
click at [348, 0] on html "Performance Users Engagement Widgets Feedback Product Updates Knowledge Base AI…" at bounding box center [569, 233] width 1138 height 467
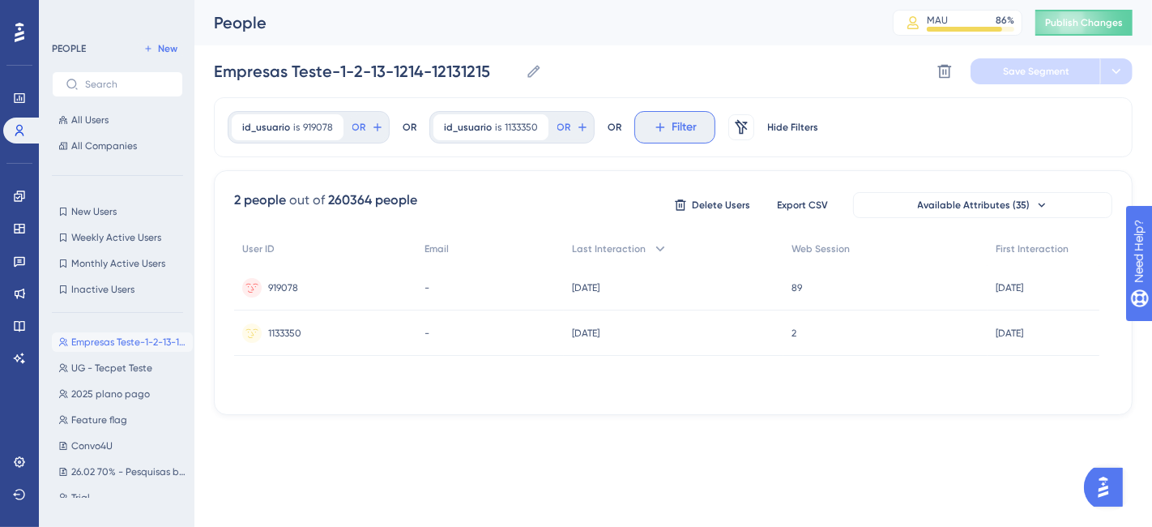
click at [657, 135] on button "Filter" at bounding box center [674, 127] width 81 height 32
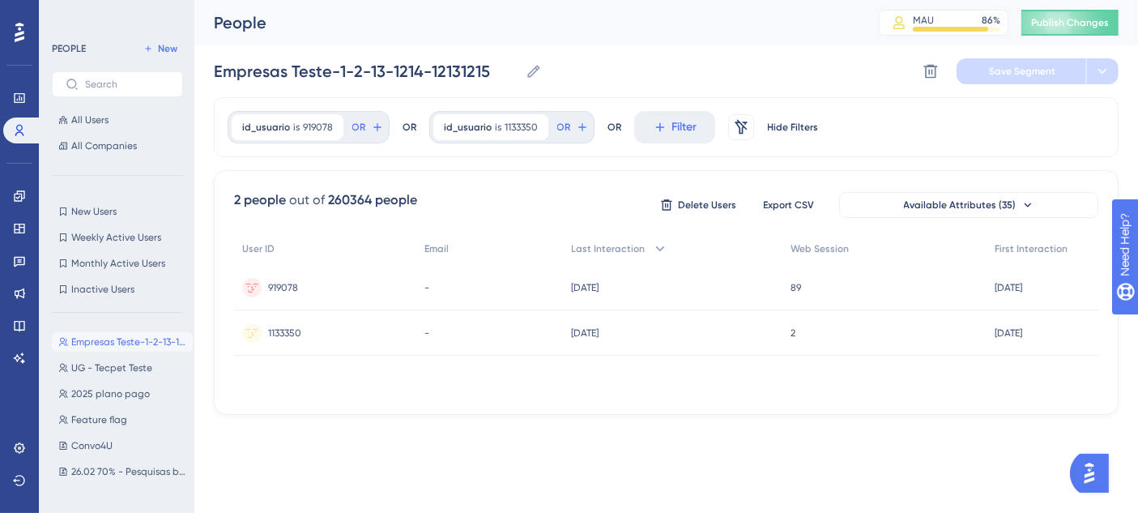
scroll to position [39, 0]
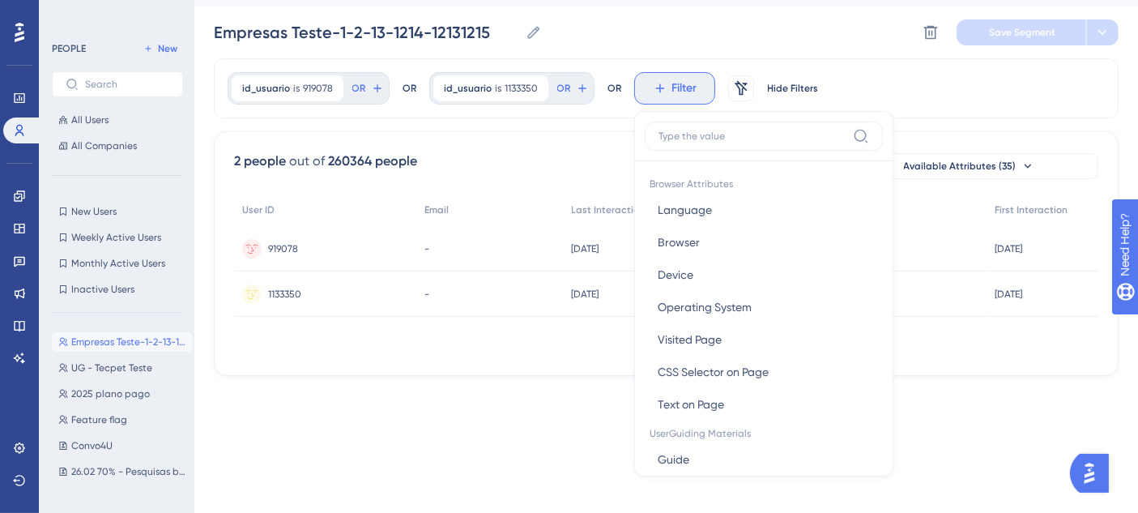
click at [690, 81] on span "Filter" at bounding box center [685, 88] width 25 height 19
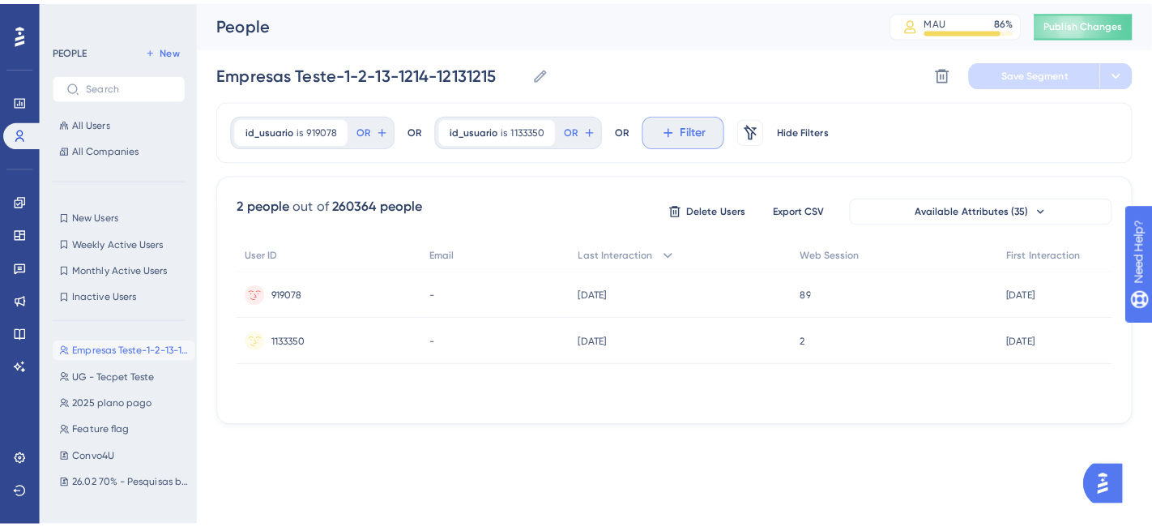
scroll to position [0, 0]
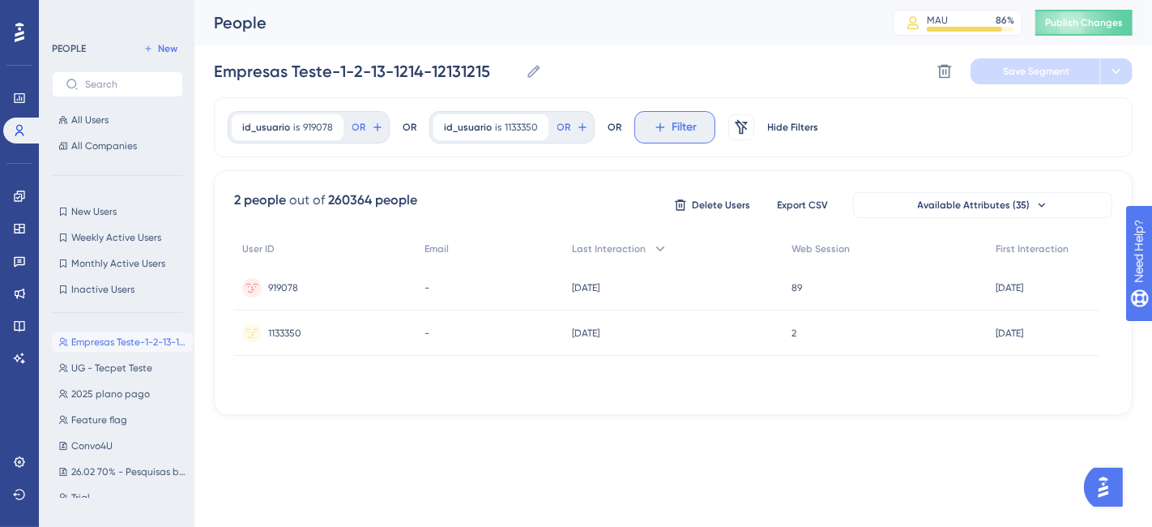
click at [668, 138] on button "Filter" at bounding box center [674, 127] width 81 height 32
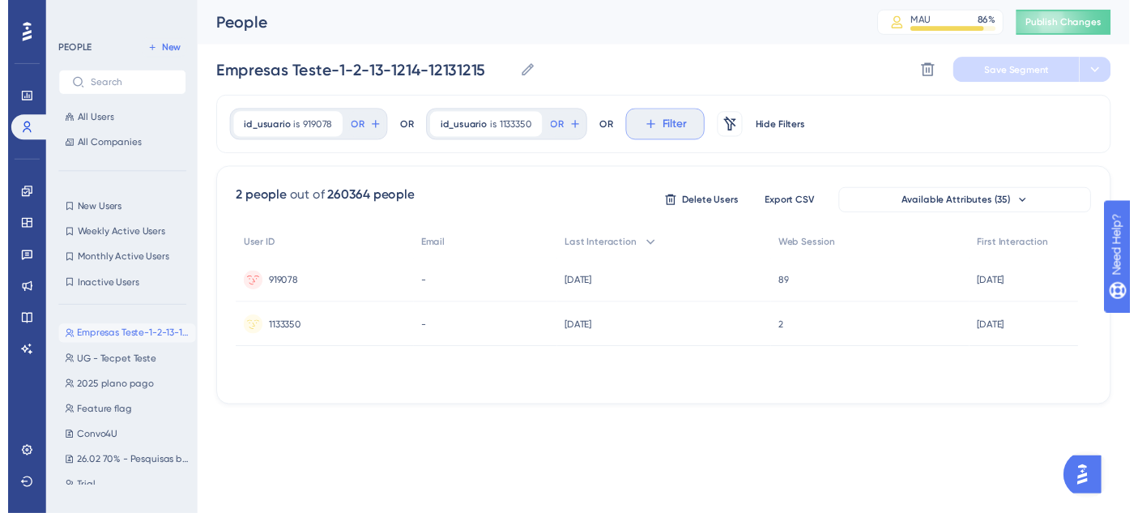
scroll to position [75, 0]
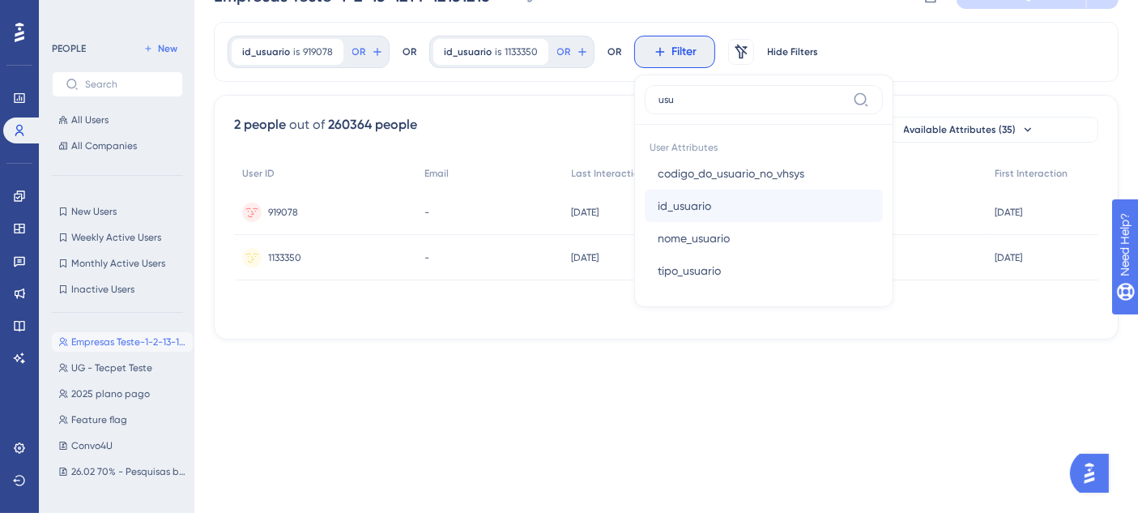
type input "usu"
click at [708, 204] on button "id_usuario id_usuario" at bounding box center [764, 206] width 238 height 32
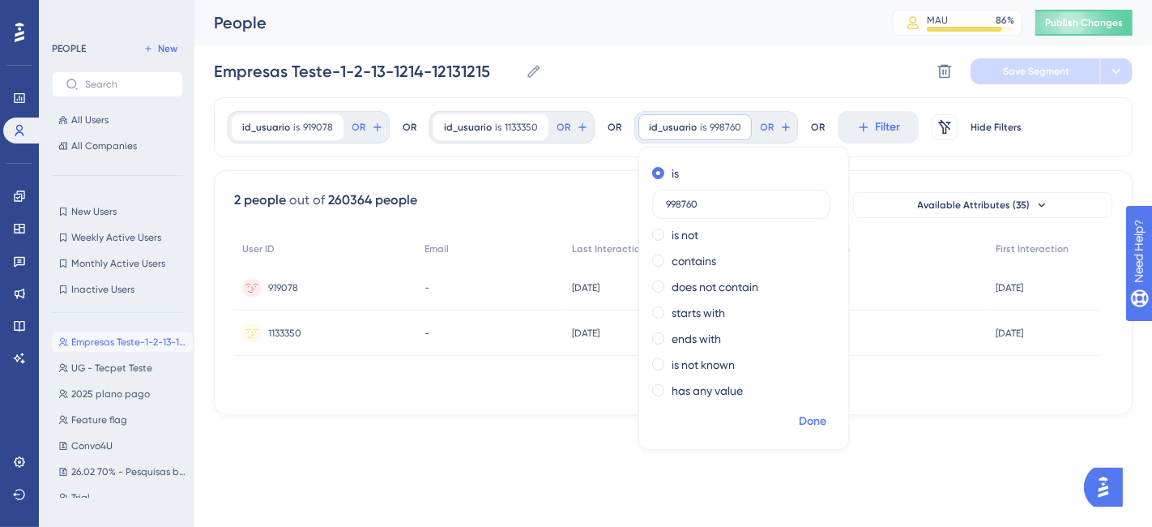
type input "998760"
click at [803, 424] on span "Done" at bounding box center [813, 421] width 28 height 19
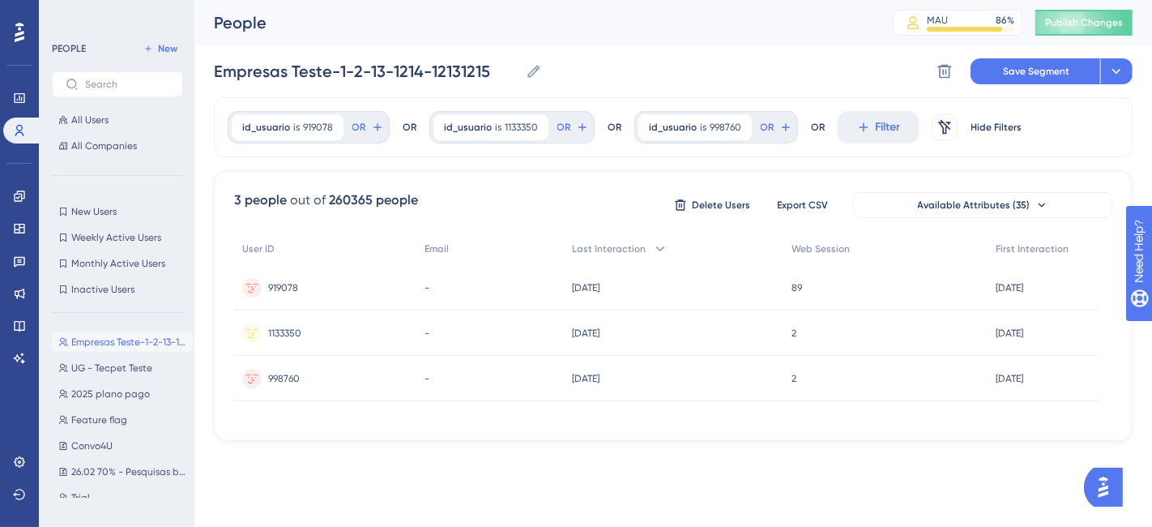
drag, startPoint x: 533, startPoint y: 127, endPoint x: 587, endPoint y: 88, distance: 66.6
click at [587, 88] on div "Performance Users Engagement Widgets Feedback Product Updates Knowledge Base AI…" at bounding box center [673, 233] width 958 height 467
click at [533, 122] on icon at bounding box center [537, 127] width 10 height 10
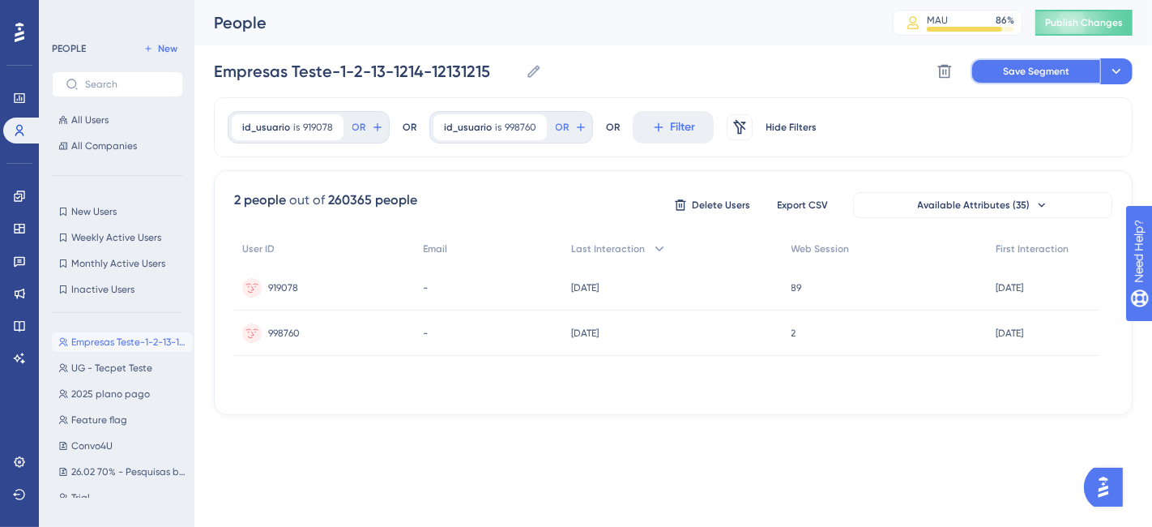
click at [1043, 75] on span "Save Segment" at bounding box center [1036, 71] width 66 height 13
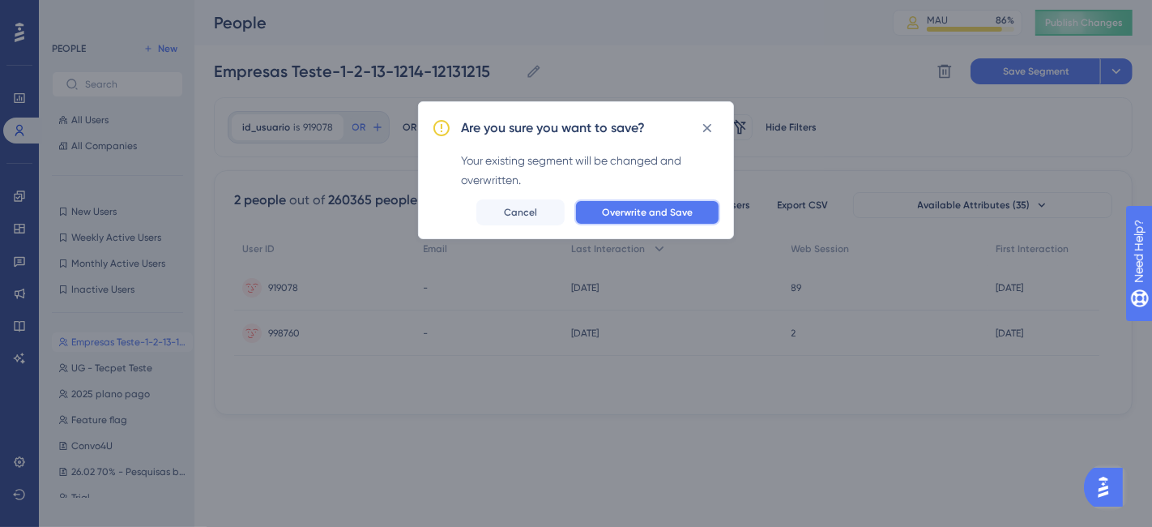
click at [656, 216] on span "Overwrite and Save" at bounding box center [647, 212] width 91 height 13
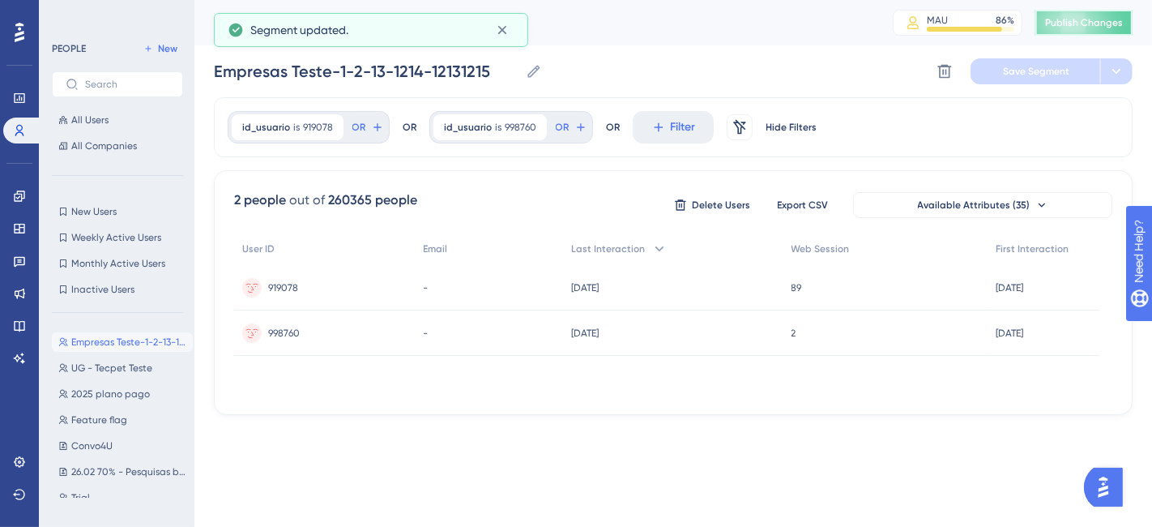
click at [1062, 23] on span "Publish Changes" at bounding box center [1084, 22] width 78 height 13
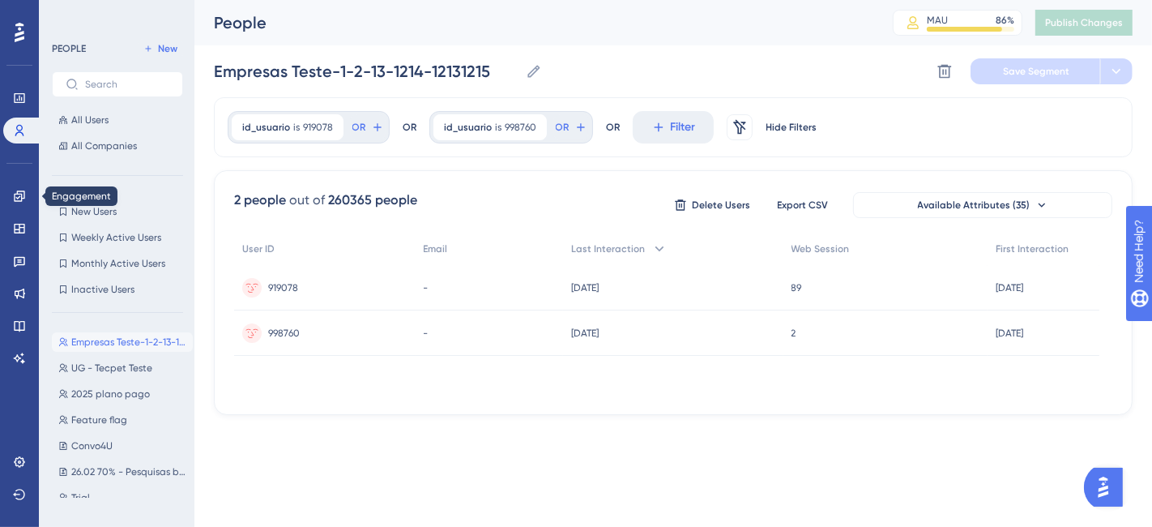
click at [27, 182] on div "Engagement Widgets Feedback Product Updates Knowledge Base AI Assistant" at bounding box center [19, 257] width 32 height 228
click at [25, 193] on icon at bounding box center [19, 196] width 13 height 13
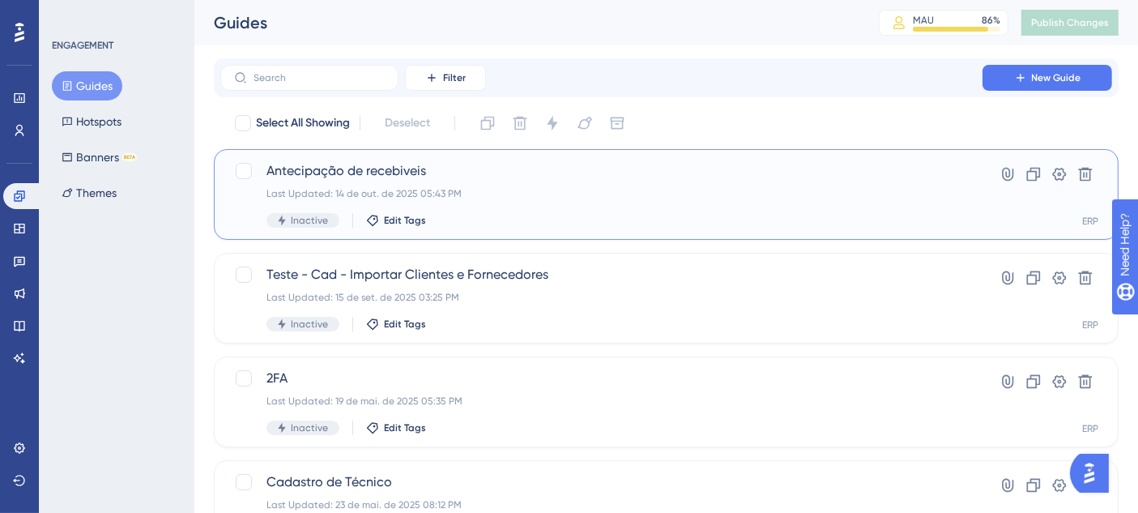
click at [480, 181] on div "Antecipação de recebiveis Last Updated: 14 de out. de 2025 05:43 PM Inactive Ed…" at bounding box center [602, 194] width 670 height 66
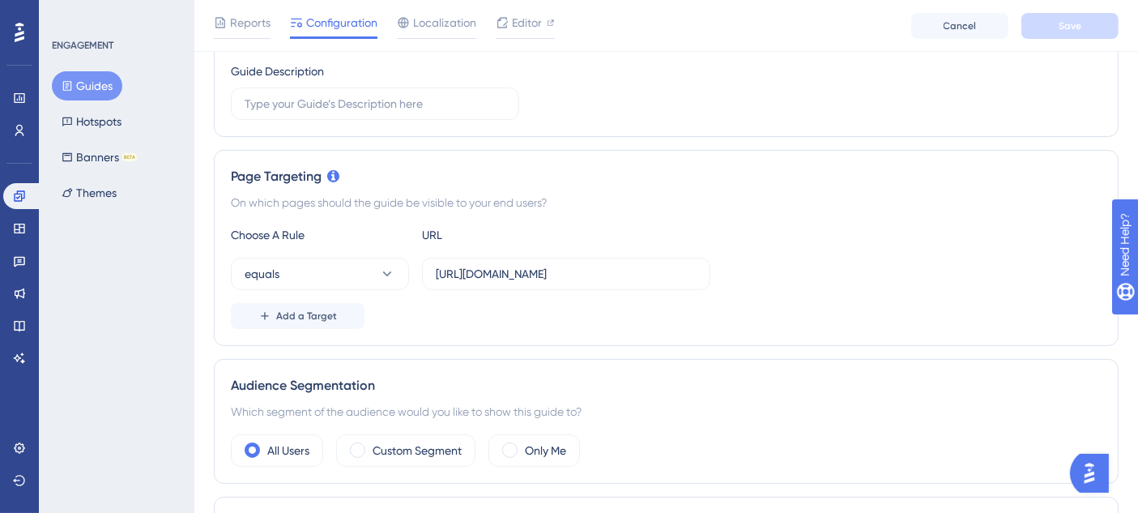
scroll to position [450, 0]
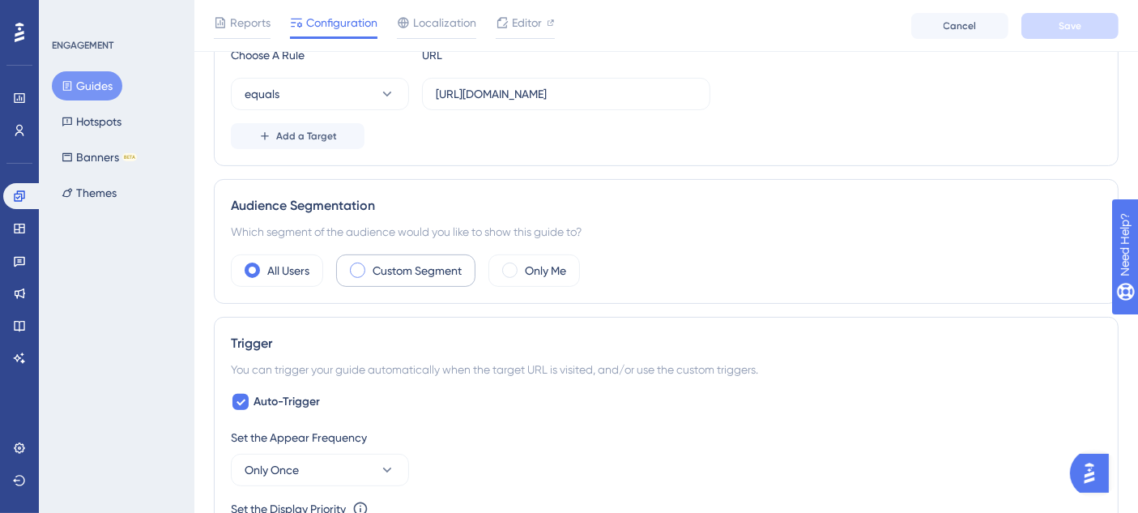
click at [460, 269] on label "Custom Segment" at bounding box center [417, 270] width 89 height 19
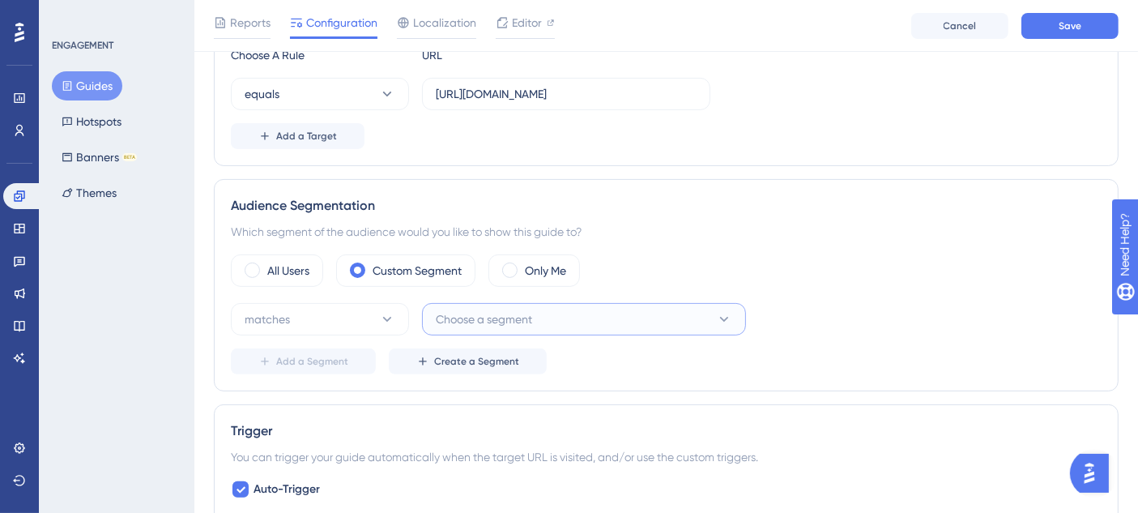
click at [488, 303] on button "Choose a segment" at bounding box center [584, 319] width 324 height 32
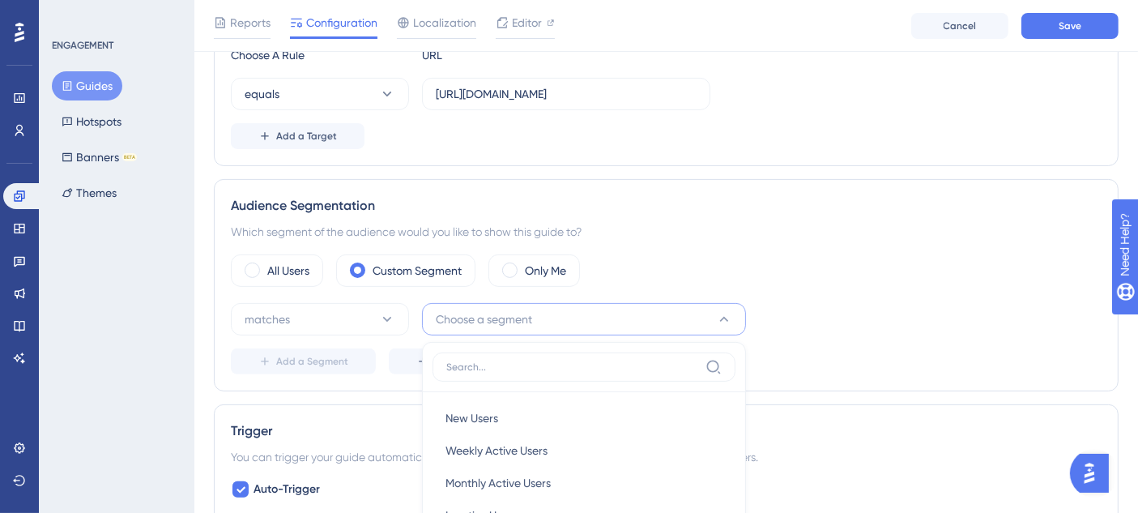
scroll to position [695, 0]
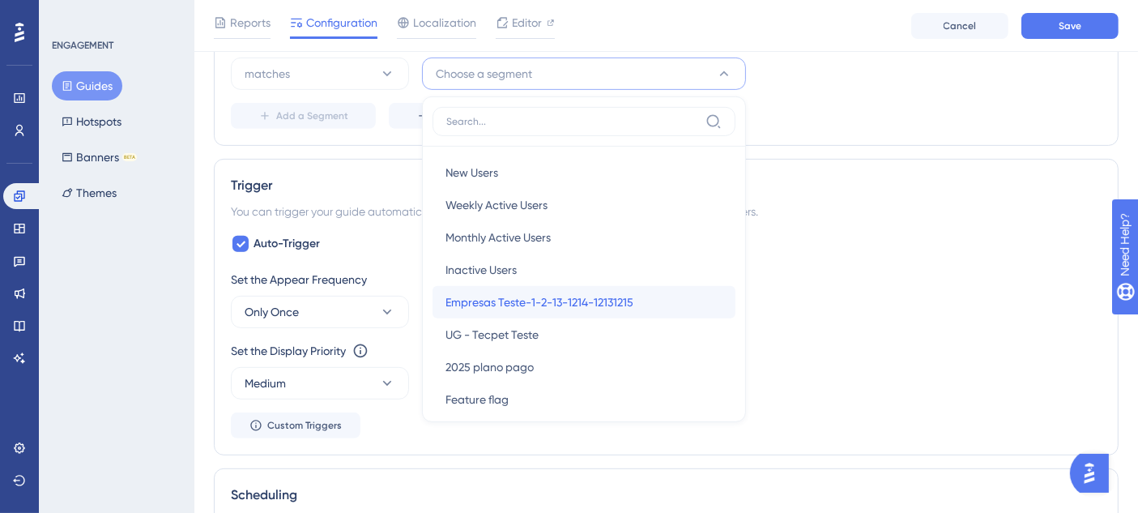
click at [508, 303] on span "Empresas Teste-1-2-13-1214-12131215" at bounding box center [540, 302] width 188 height 19
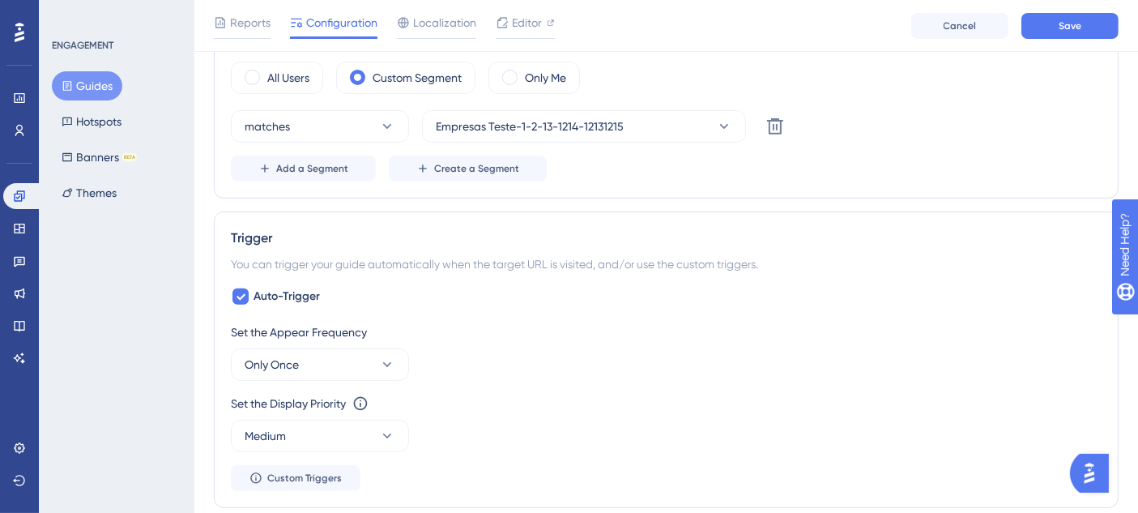
scroll to position [605, 0]
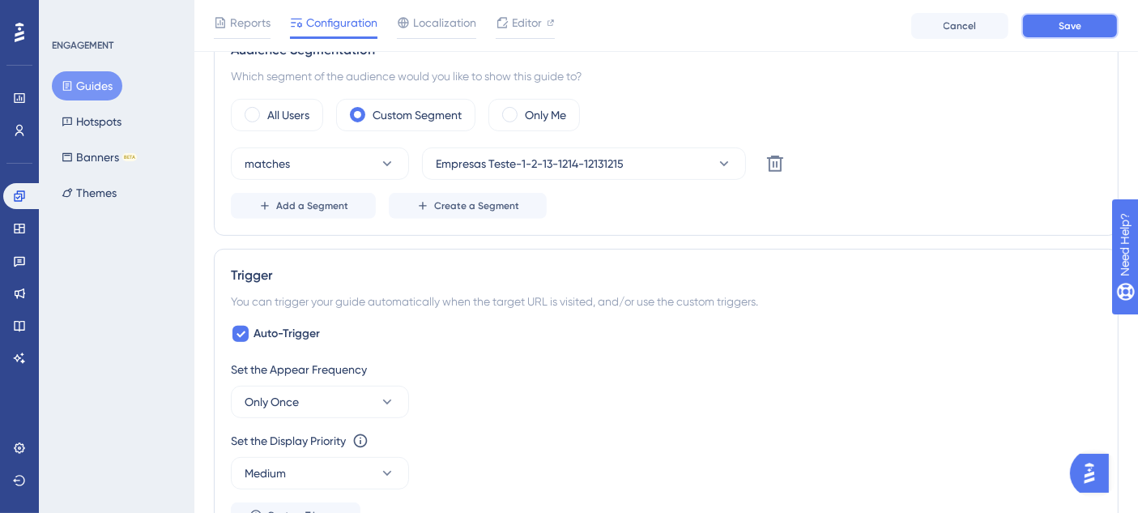
click at [1058, 23] on button "Save" at bounding box center [1070, 26] width 97 height 26
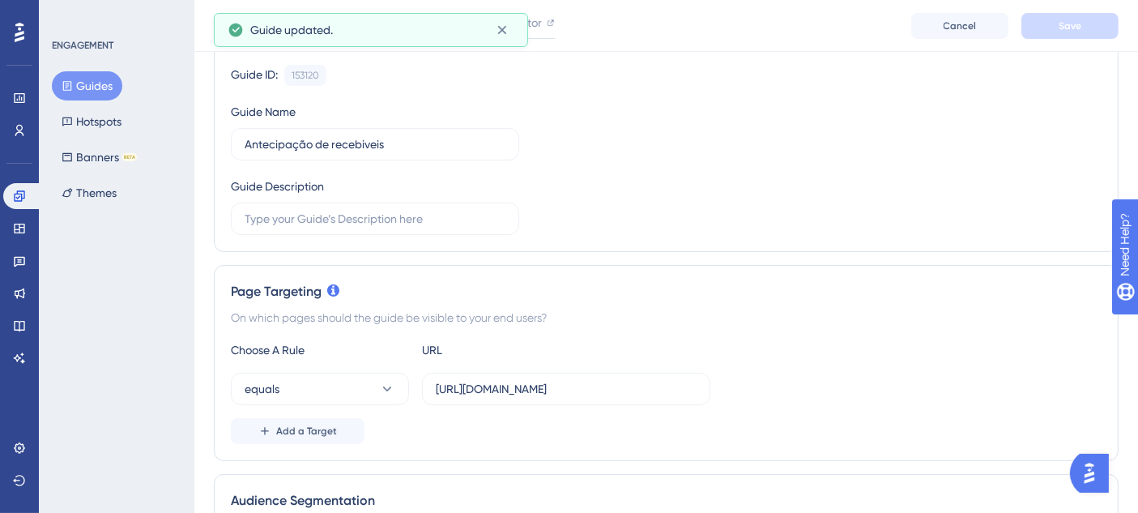
scroll to position [0, 0]
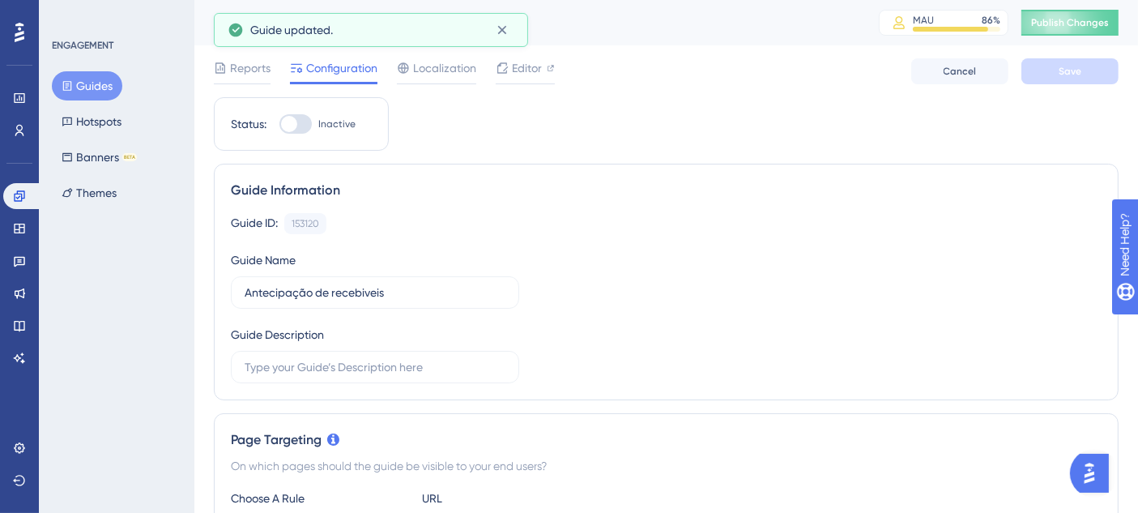
click at [300, 126] on div at bounding box center [296, 123] width 32 height 19
click at [280, 125] on input "Inactive" at bounding box center [279, 124] width 1 height 1
checkbox input "true"
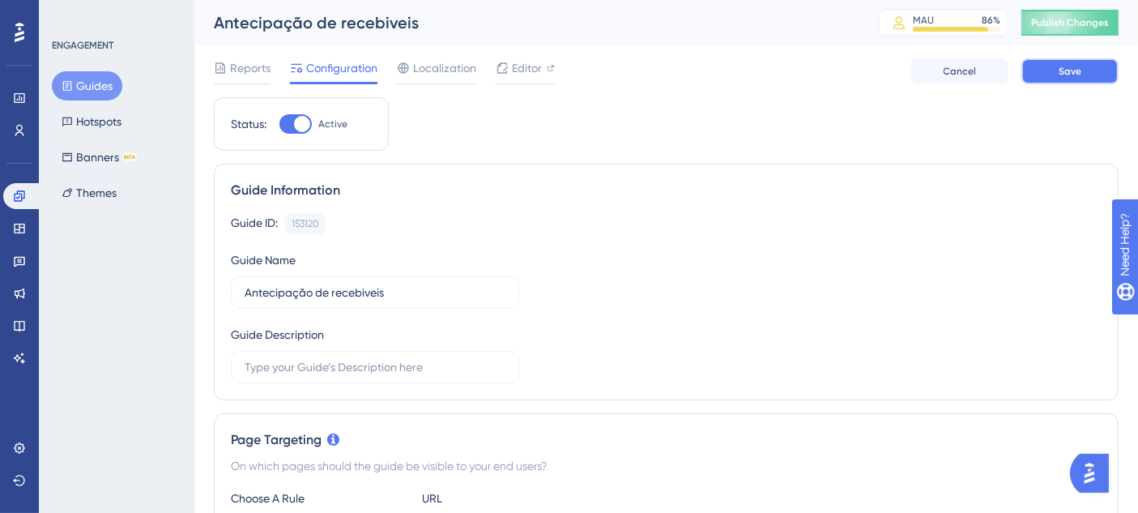
click at [1069, 68] on span "Save" at bounding box center [1070, 71] width 23 height 13
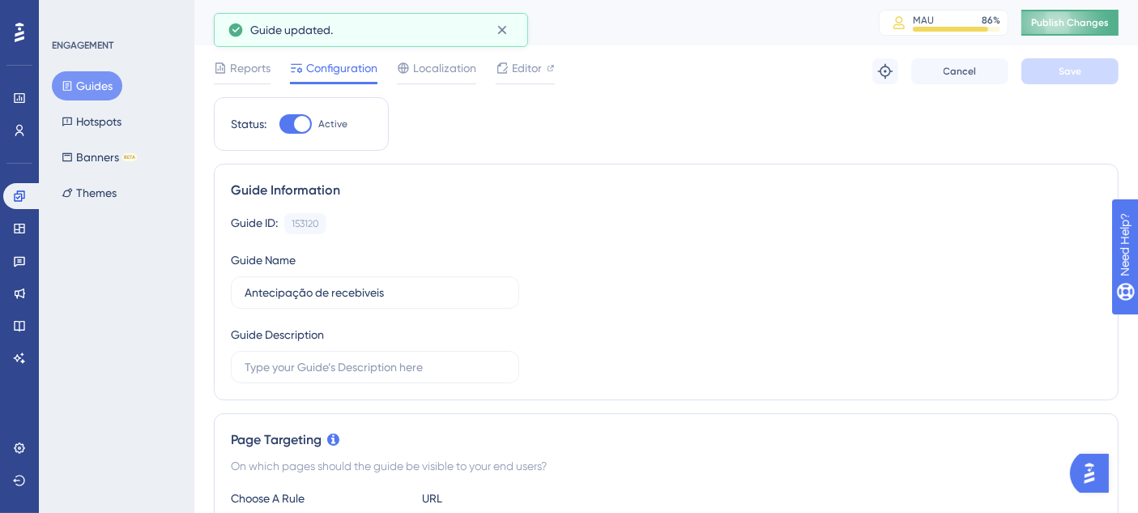
click at [1093, 19] on span "Publish Changes" at bounding box center [1070, 22] width 78 height 13
